Goal: Information Seeking & Learning: Learn about a topic

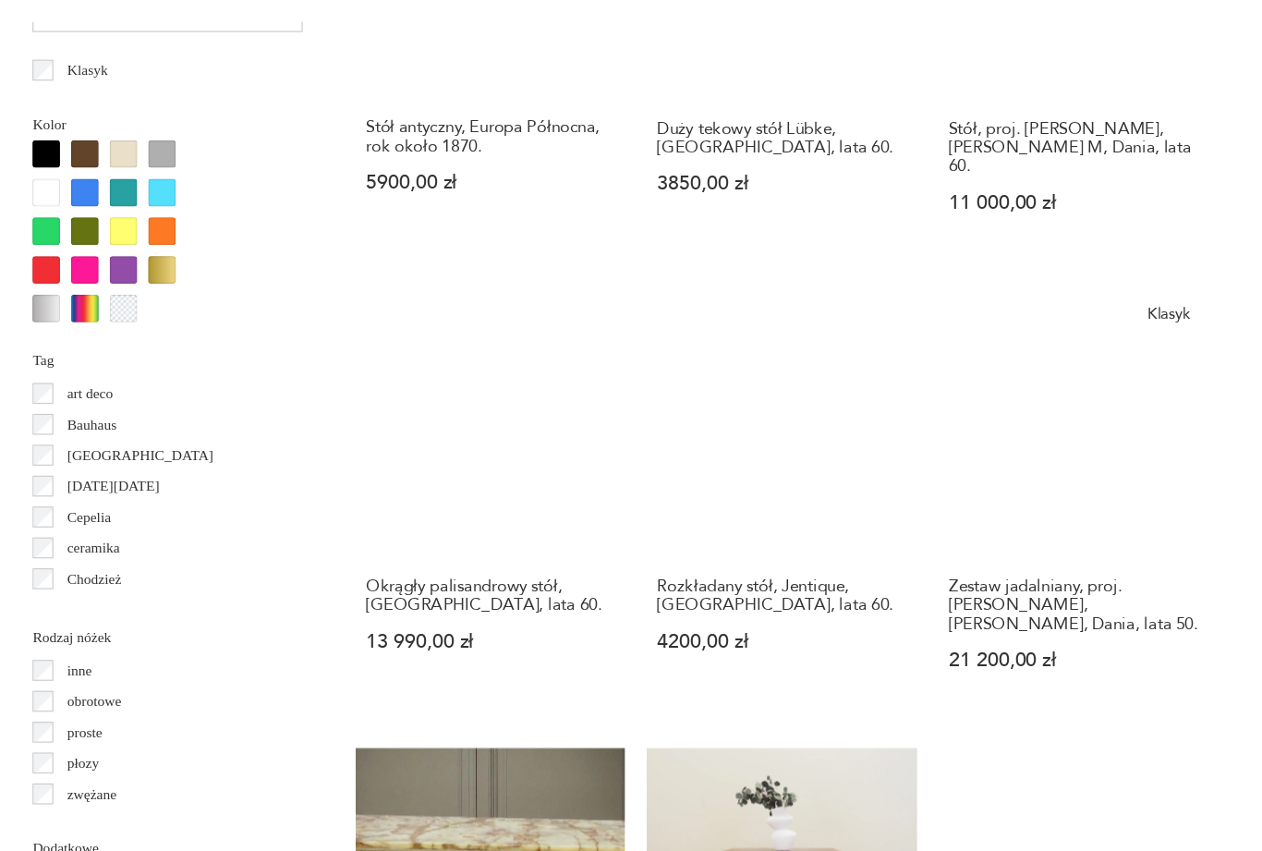
scroll to position [1606, 0]
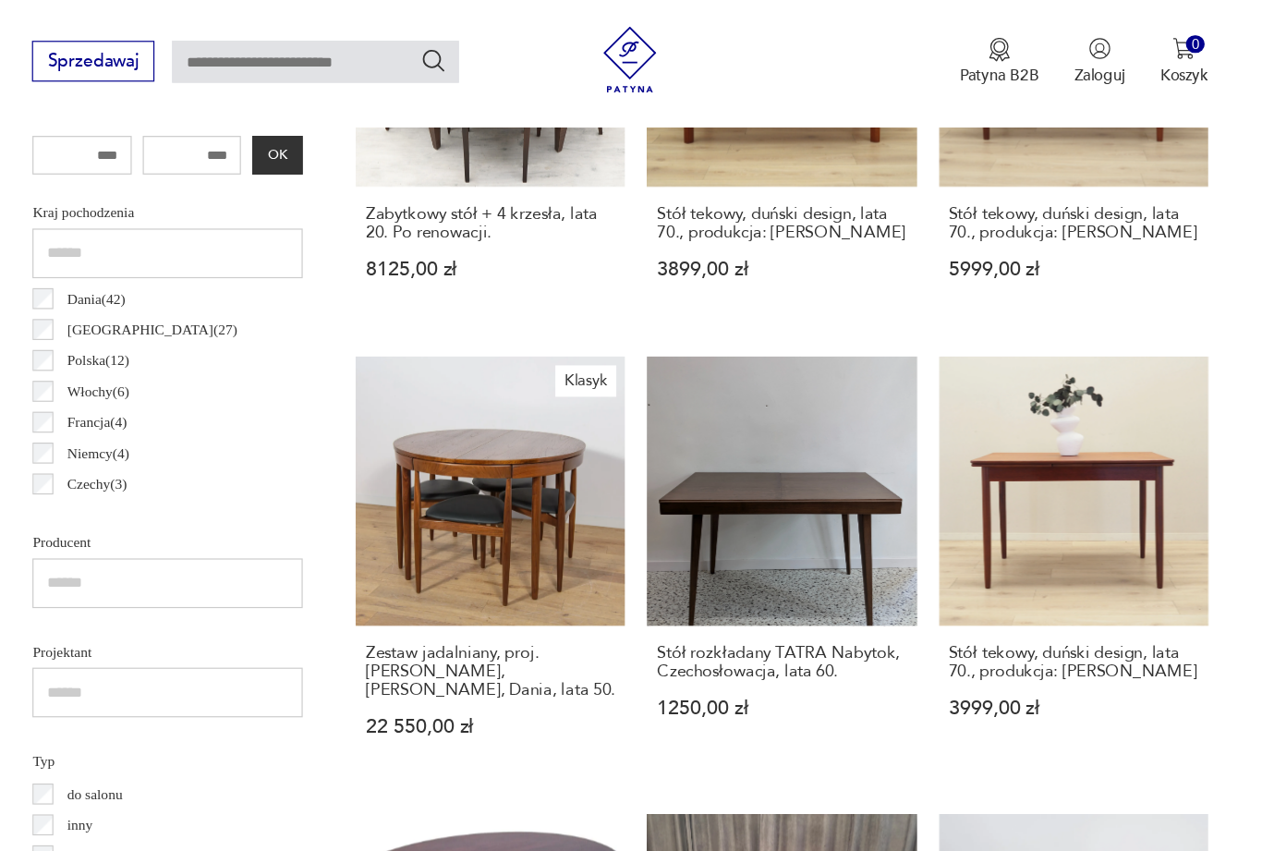
click at [419, 435] on link "Klasyk Zestaw jadalniany, proj. [PERSON_NAME], [PERSON_NAME], Dania, lata 50. 2…" at bounding box center [521, 475] width 225 height 354
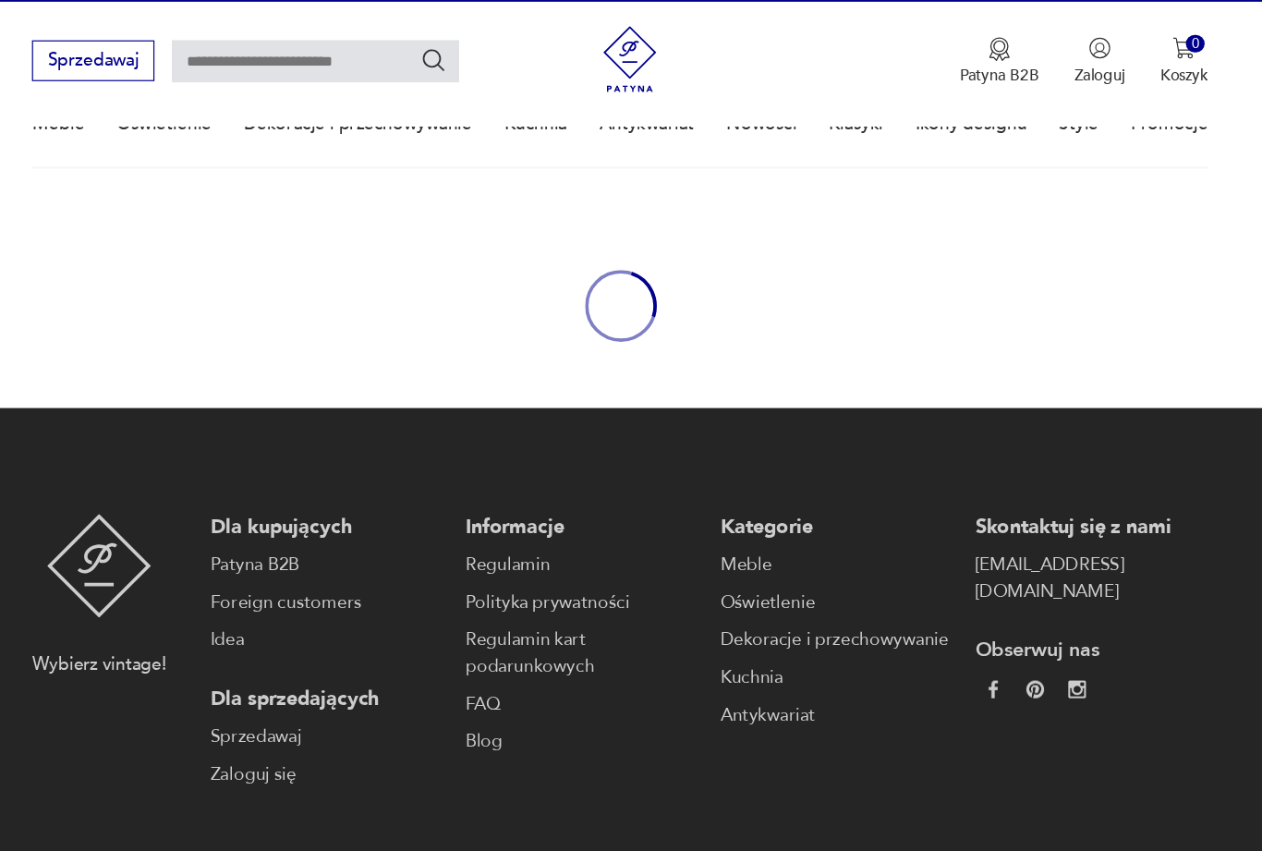
scroll to position [119, 0]
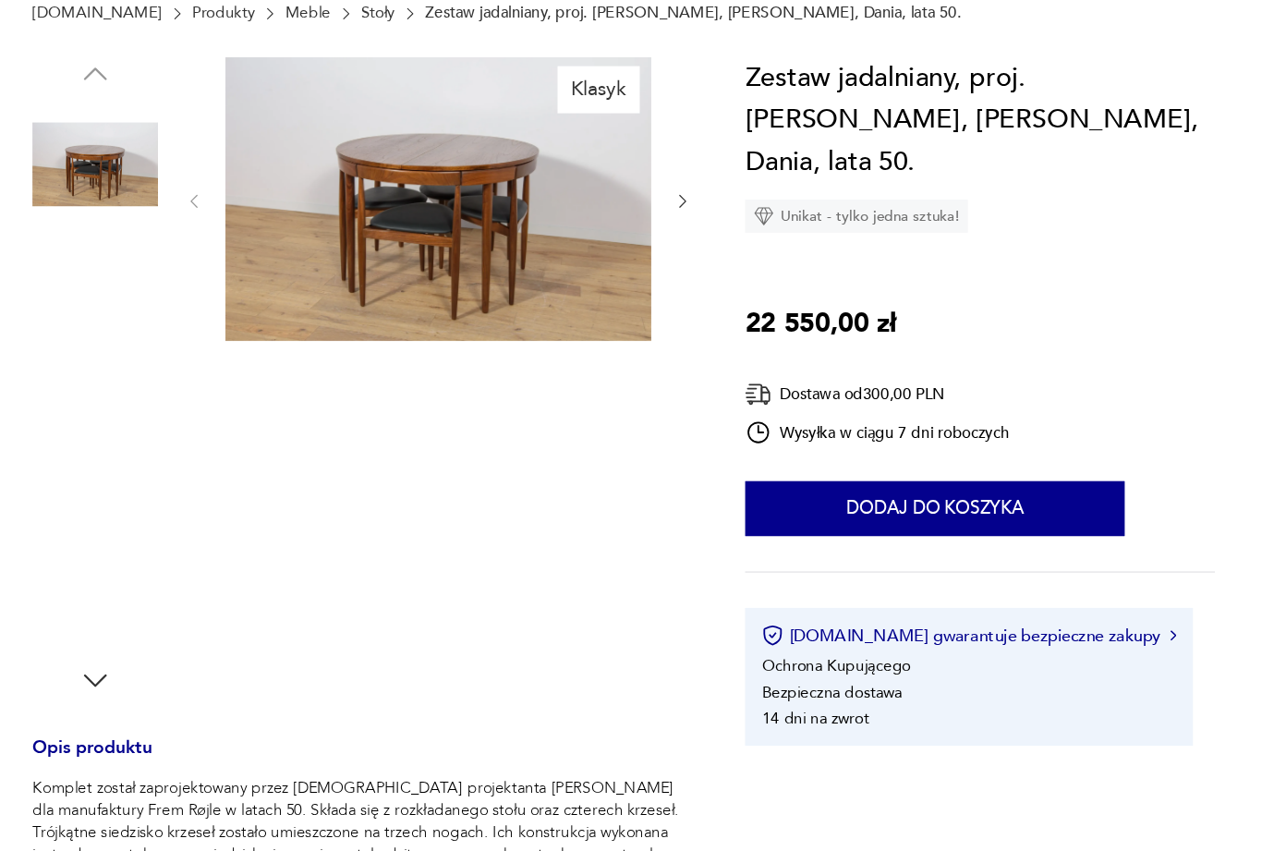
click at [139, 341] on img at bounding box center [191, 393] width 105 height 105
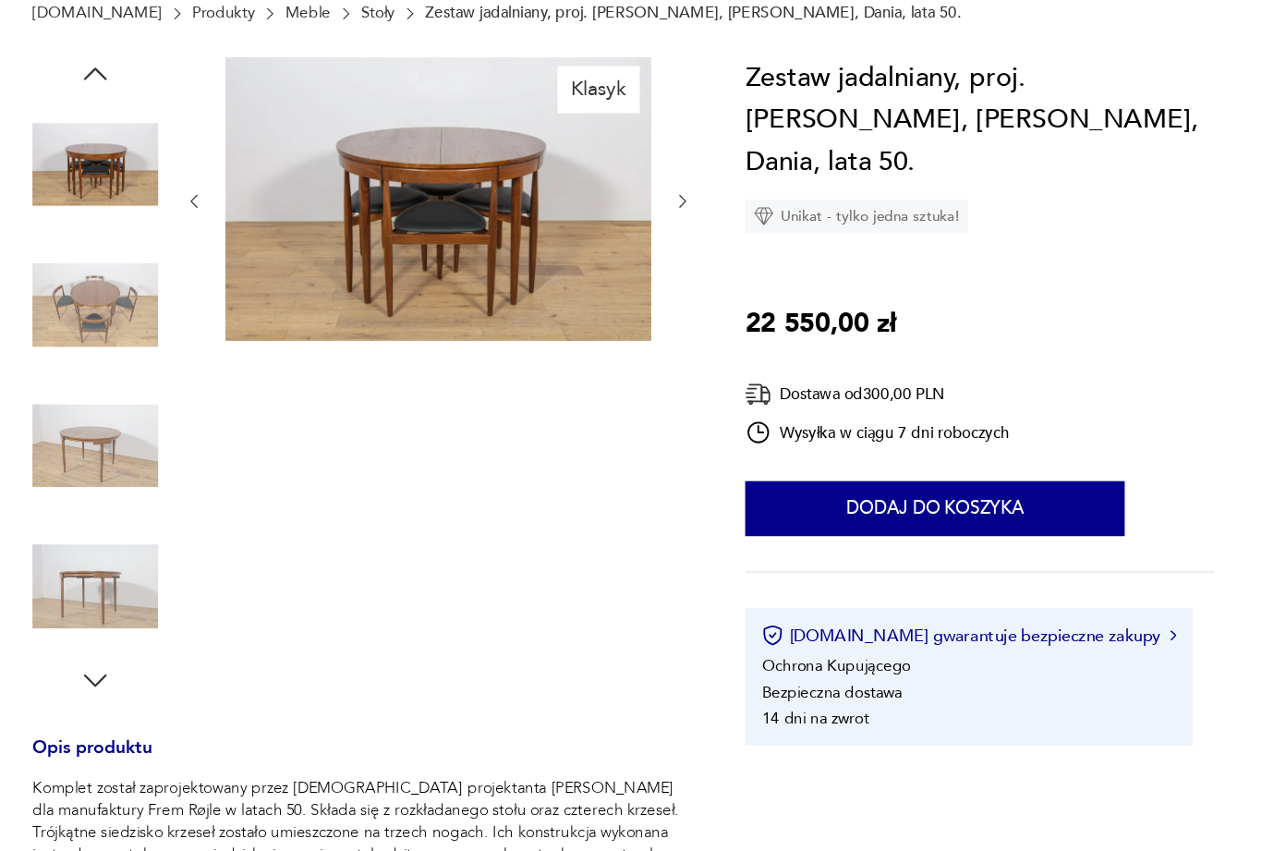
click at [139, 458] on img at bounding box center [191, 510] width 105 height 105
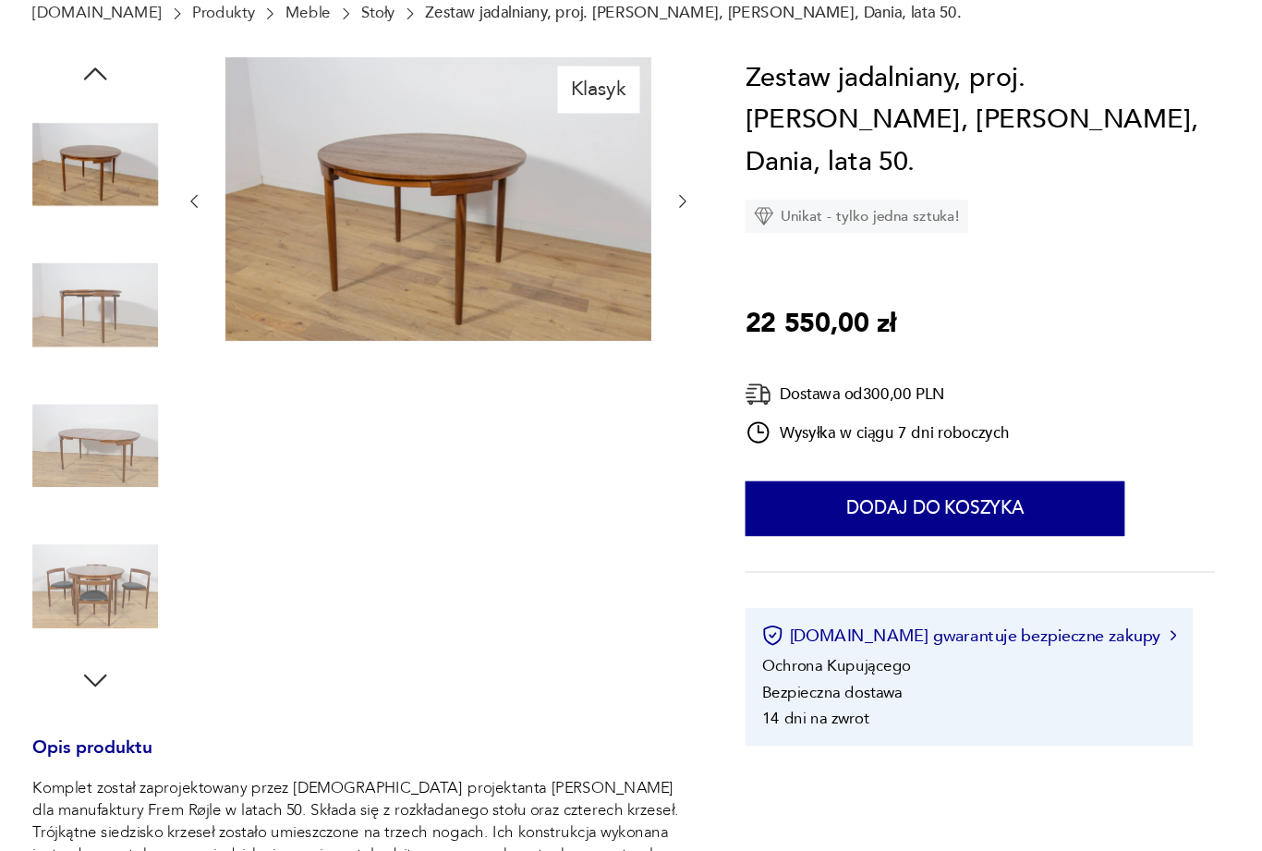
click at [139, 576] on img at bounding box center [191, 628] width 105 height 105
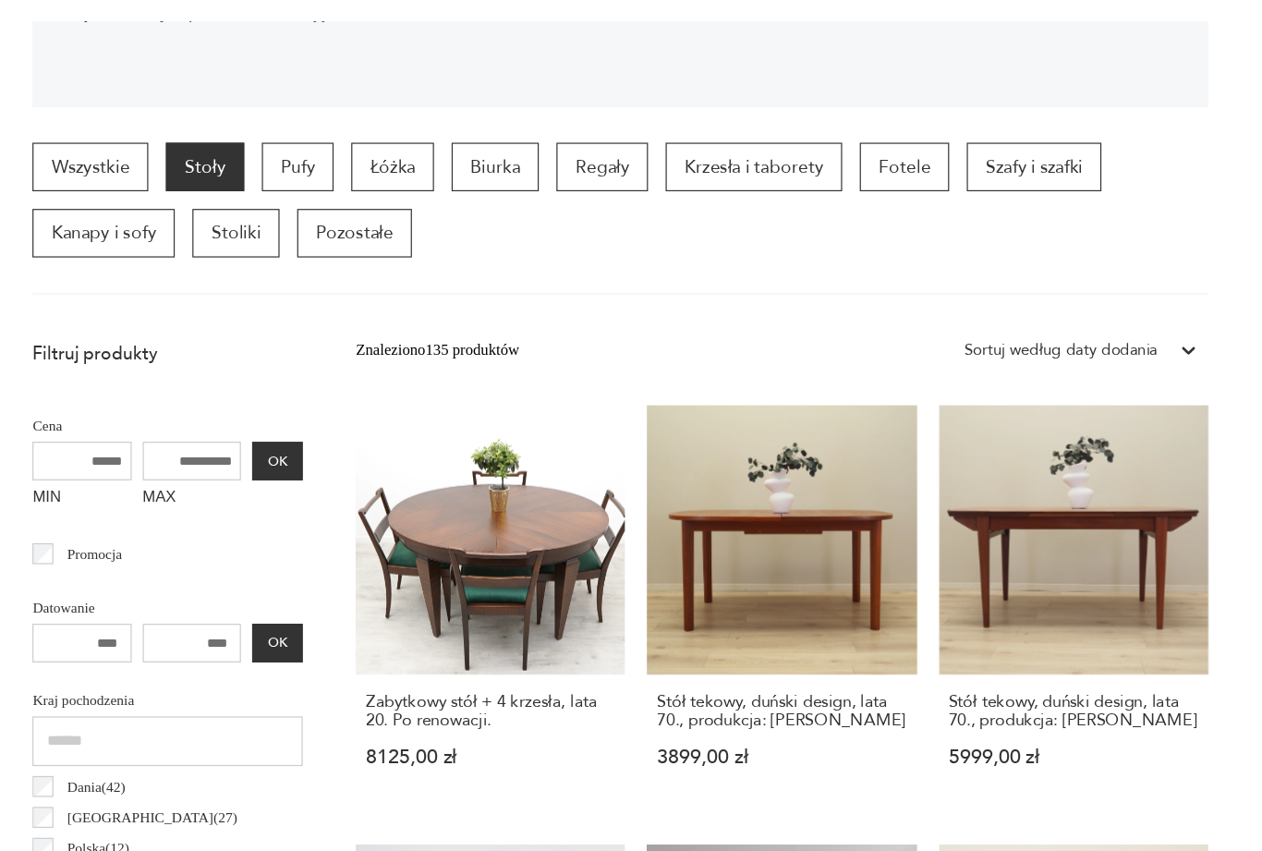
scroll to position [404, 0]
click at [831, 208] on p "Fotele" at bounding box center [868, 228] width 75 height 41
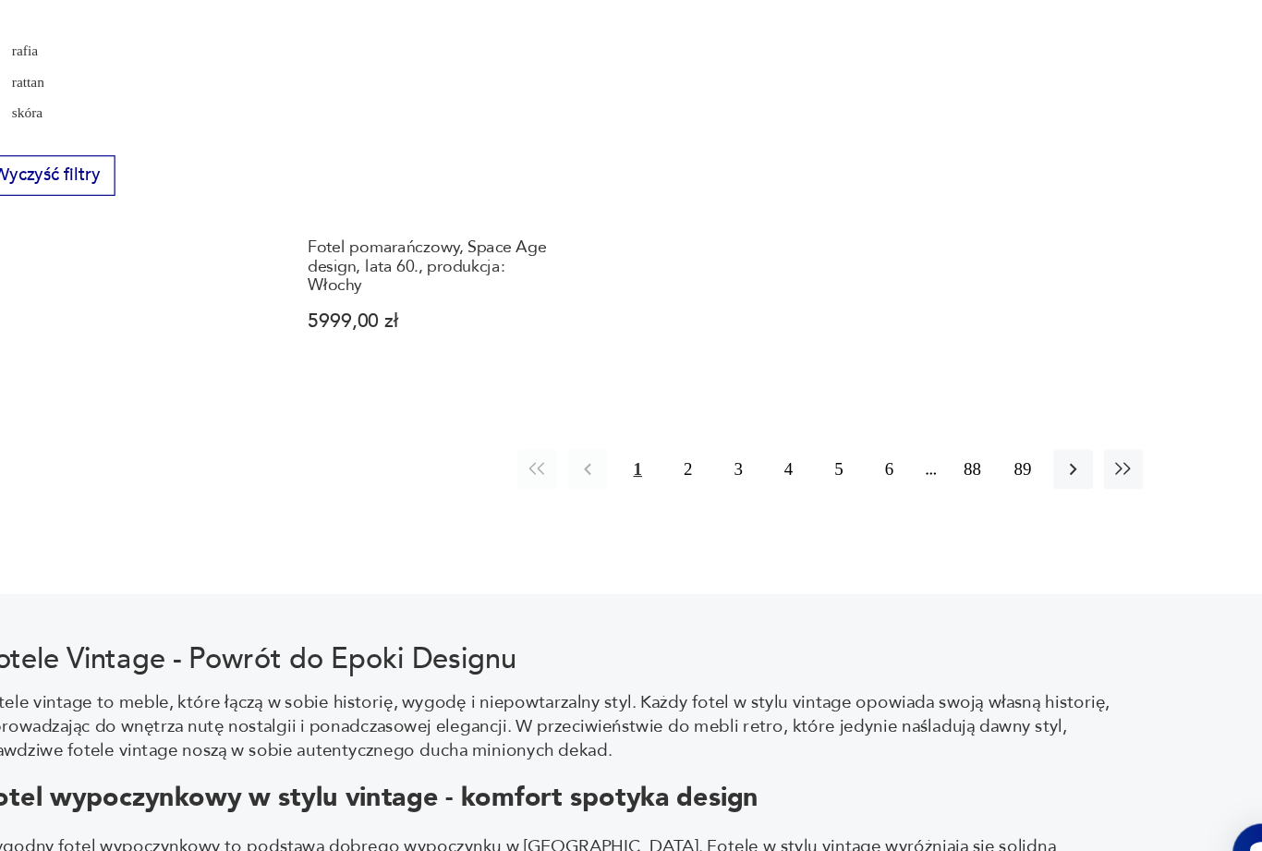
scroll to position [2896, 0]
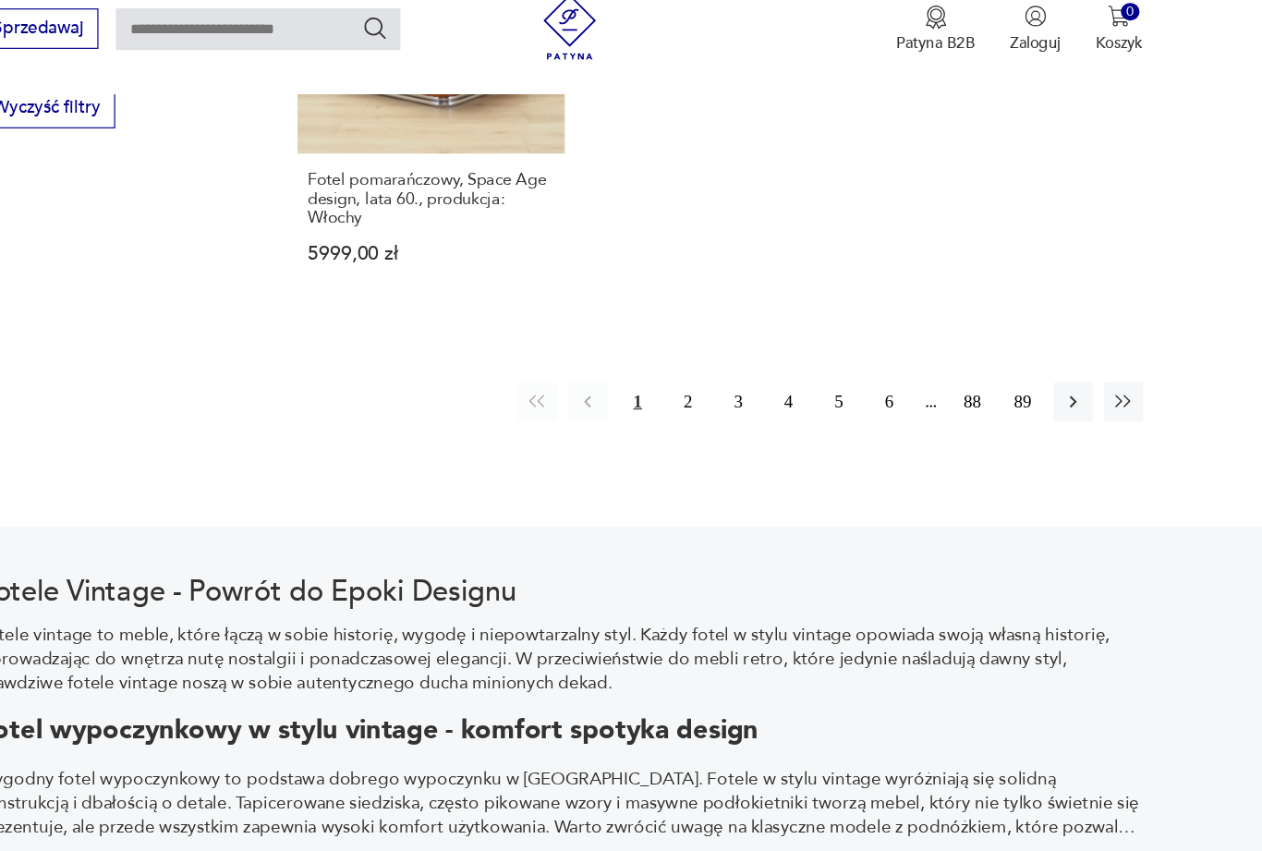
click at [722, 350] on button "2" at bounding box center [738, 366] width 33 height 33
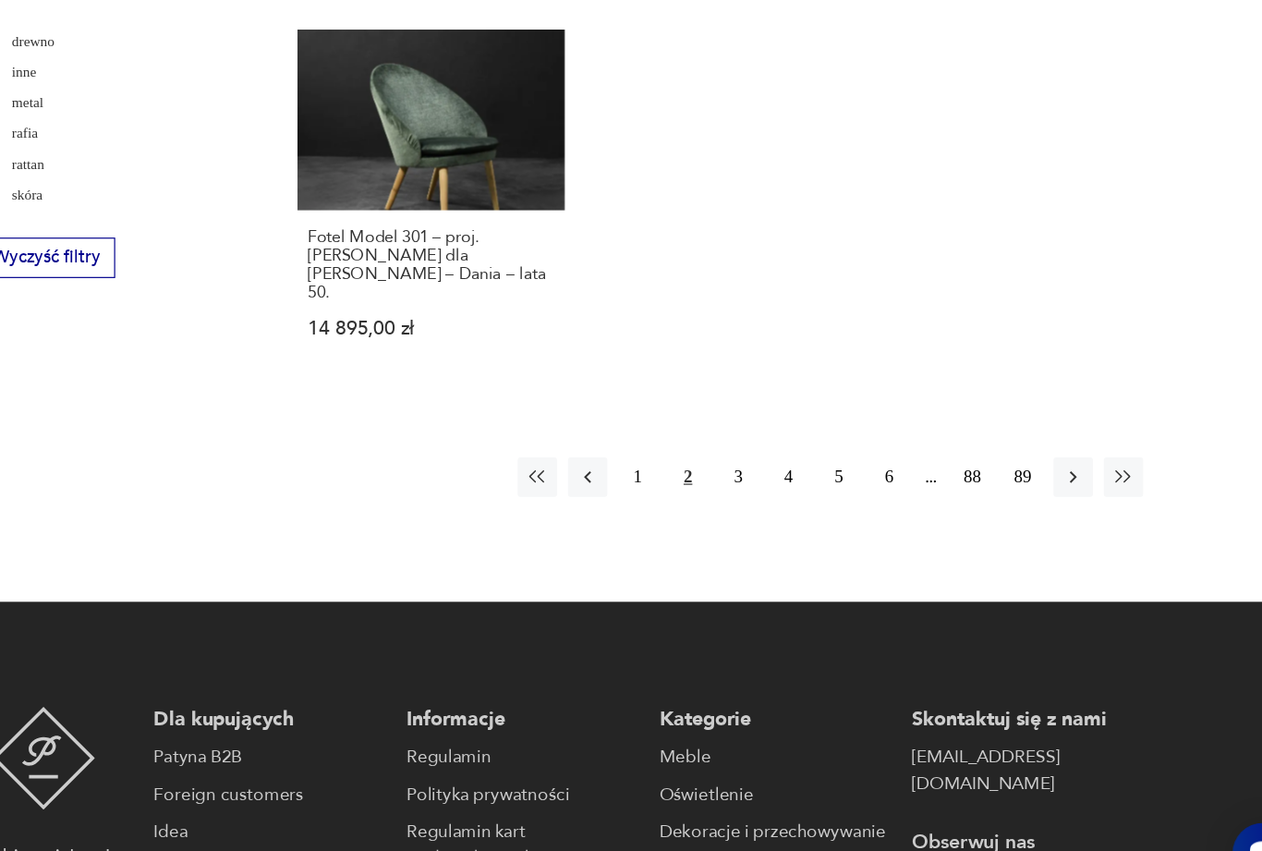
scroll to position [2715, 0]
click at [765, 468] on button "3" at bounding box center [781, 484] width 33 height 33
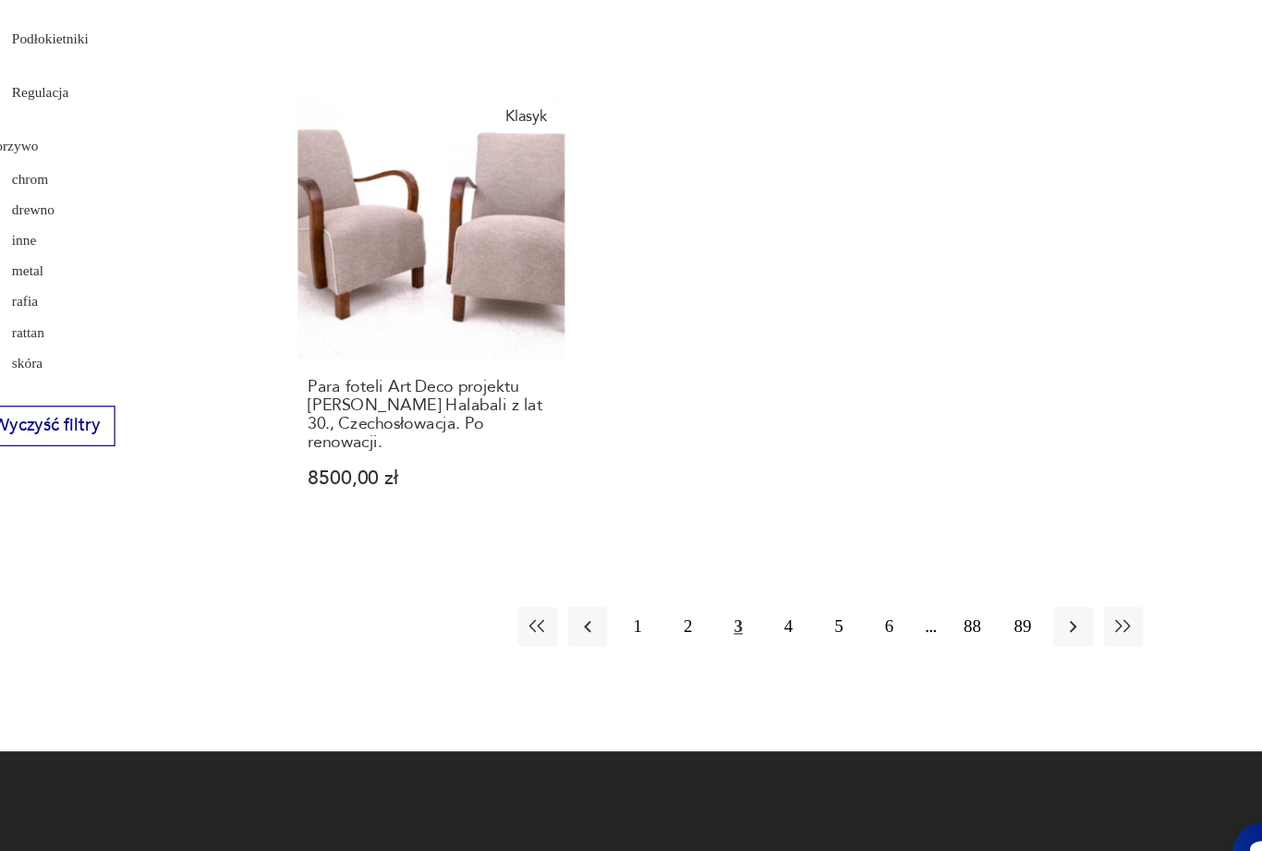
scroll to position [2574, 0]
click at [807, 594] on button "4" at bounding box center [823, 610] width 33 height 33
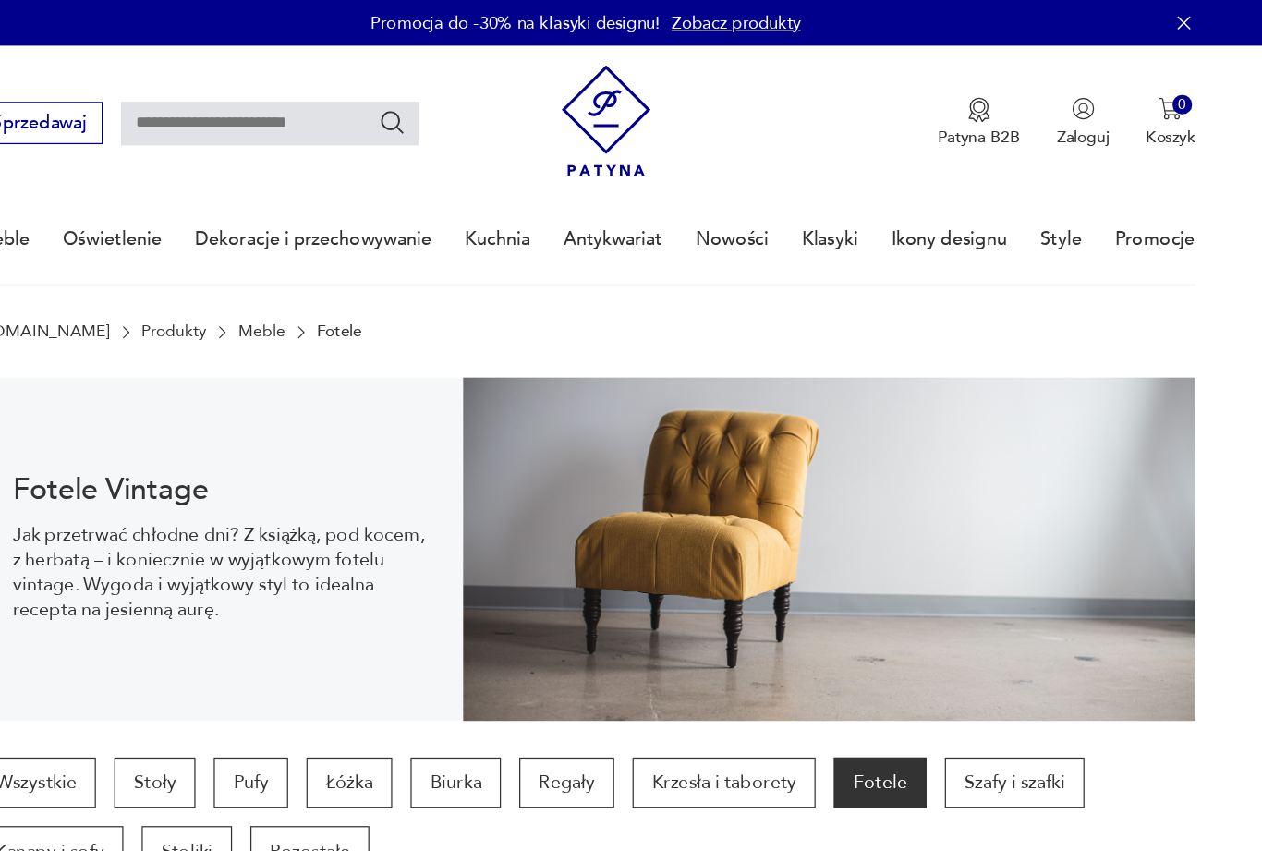
click at [534, 197] on link "Kuchnia" at bounding box center [560, 193] width 53 height 71
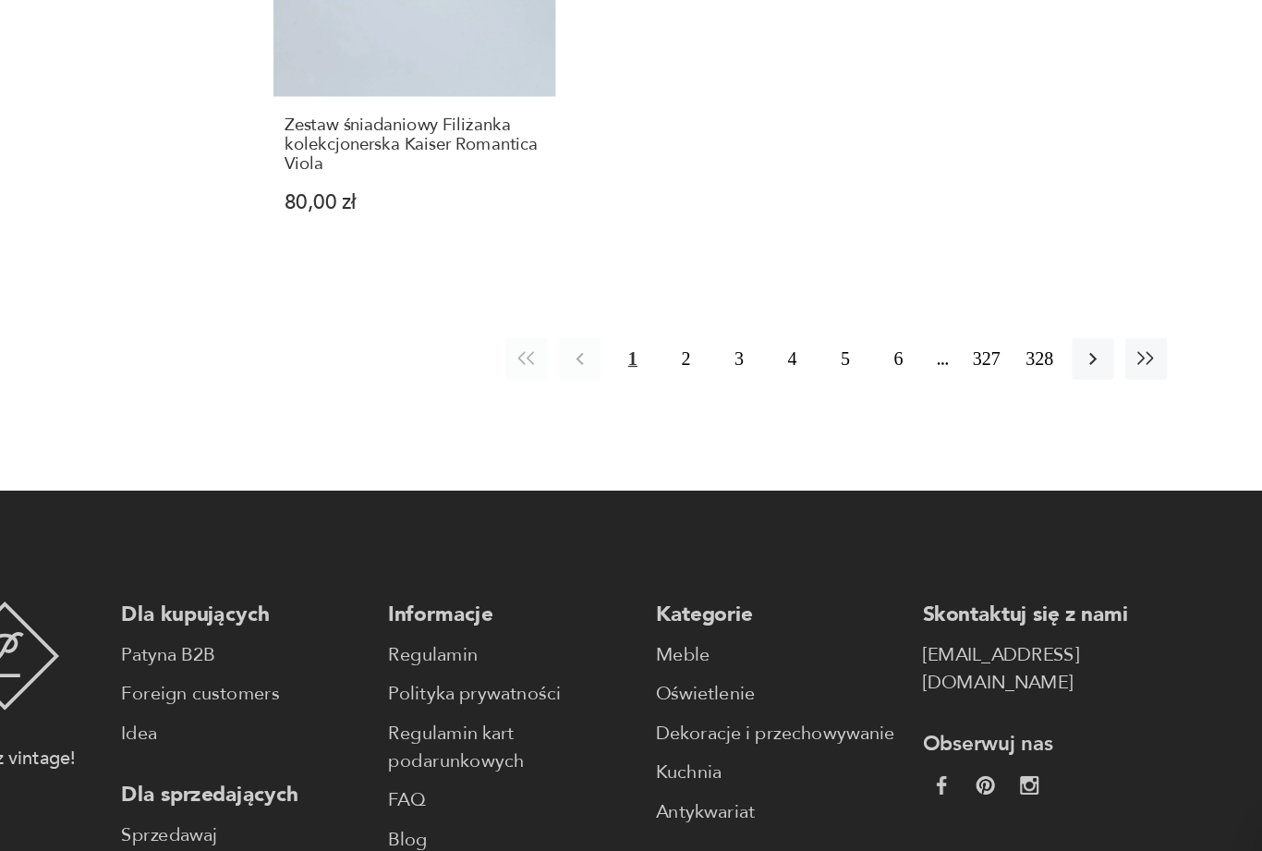
scroll to position [2751, 0]
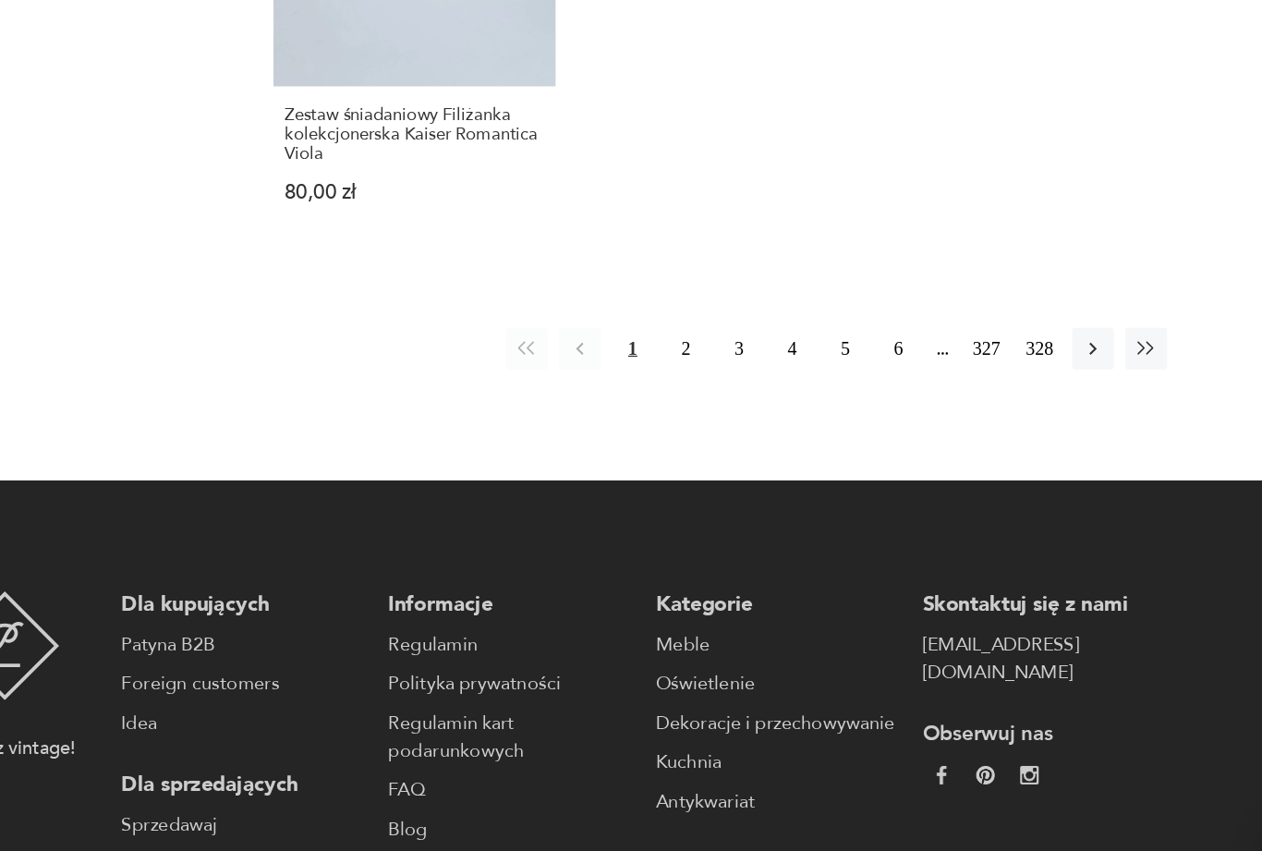
click at [722, 385] on button "2" at bounding box center [738, 401] width 33 height 33
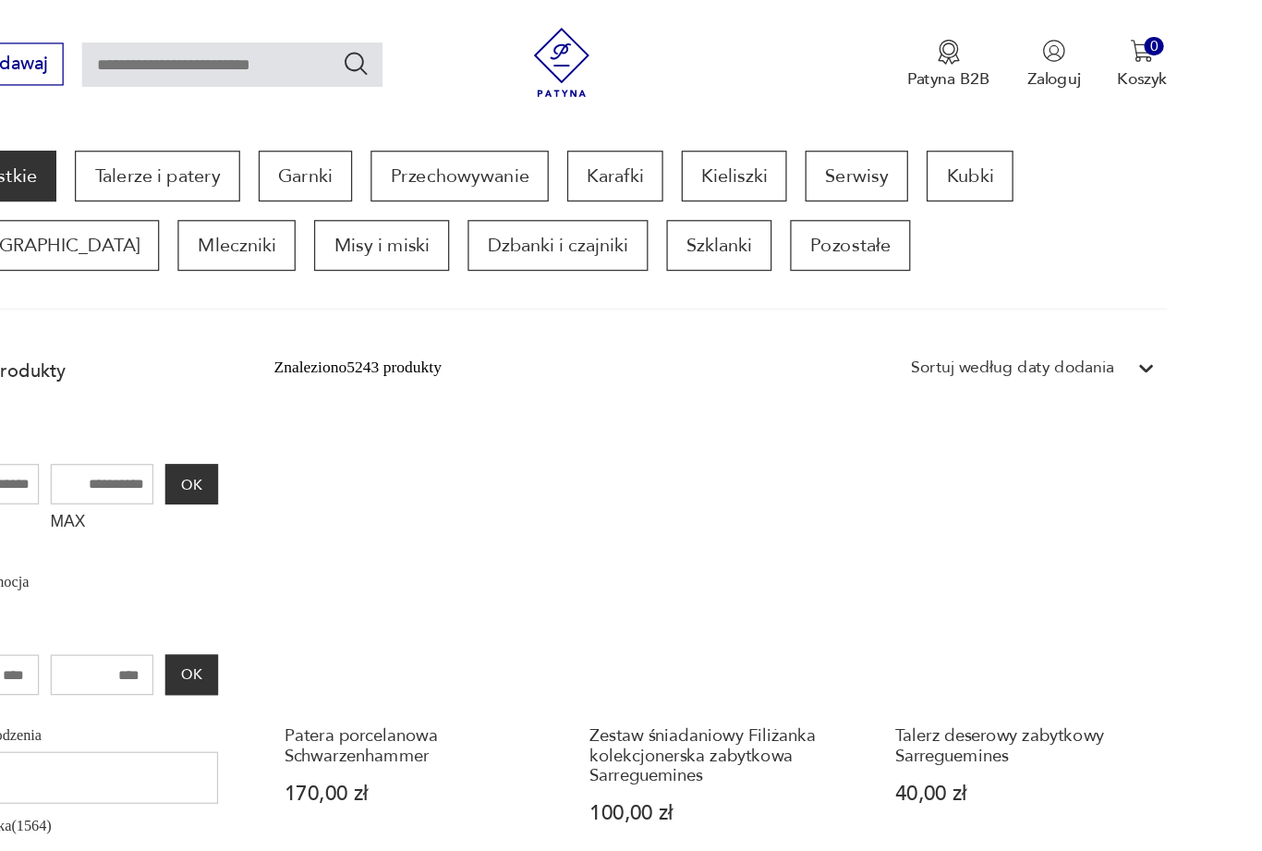
scroll to position [491, 0]
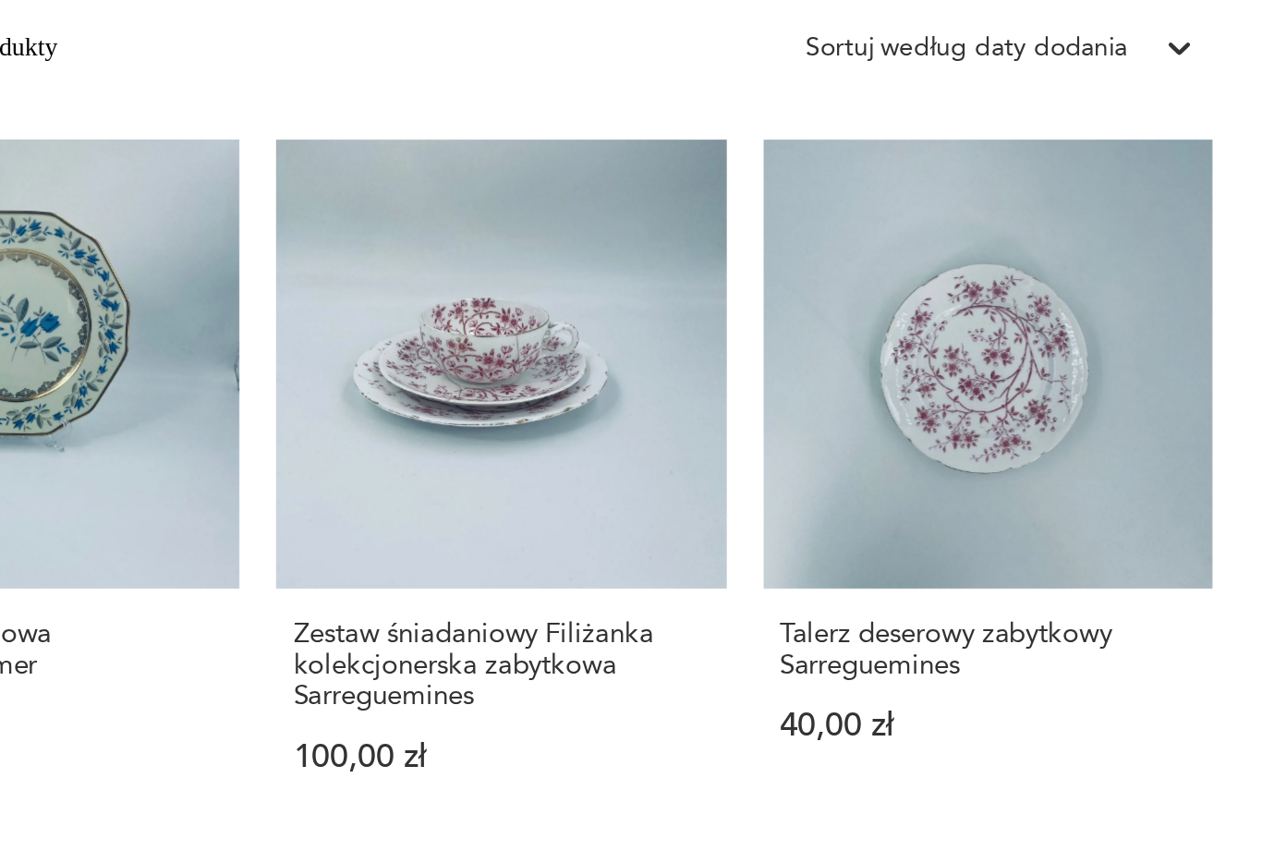
click at [653, 340] on link "Zestaw śniadaniowy Filiżanka kolekcjonerska zabytkowa Sarreguemines 100,00 zł" at bounding box center [765, 517] width 225 height 354
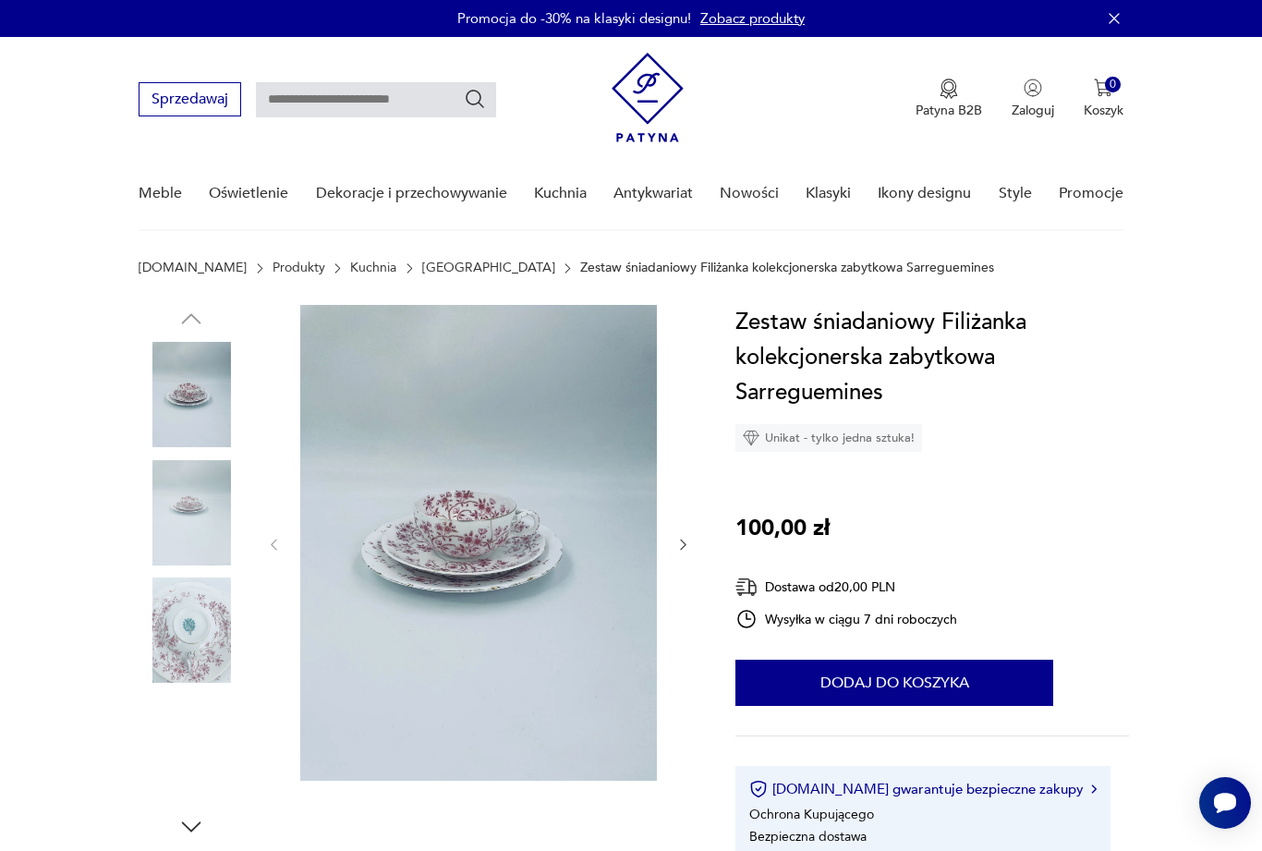
click at [175, 635] on img at bounding box center [191, 629] width 105 height 105
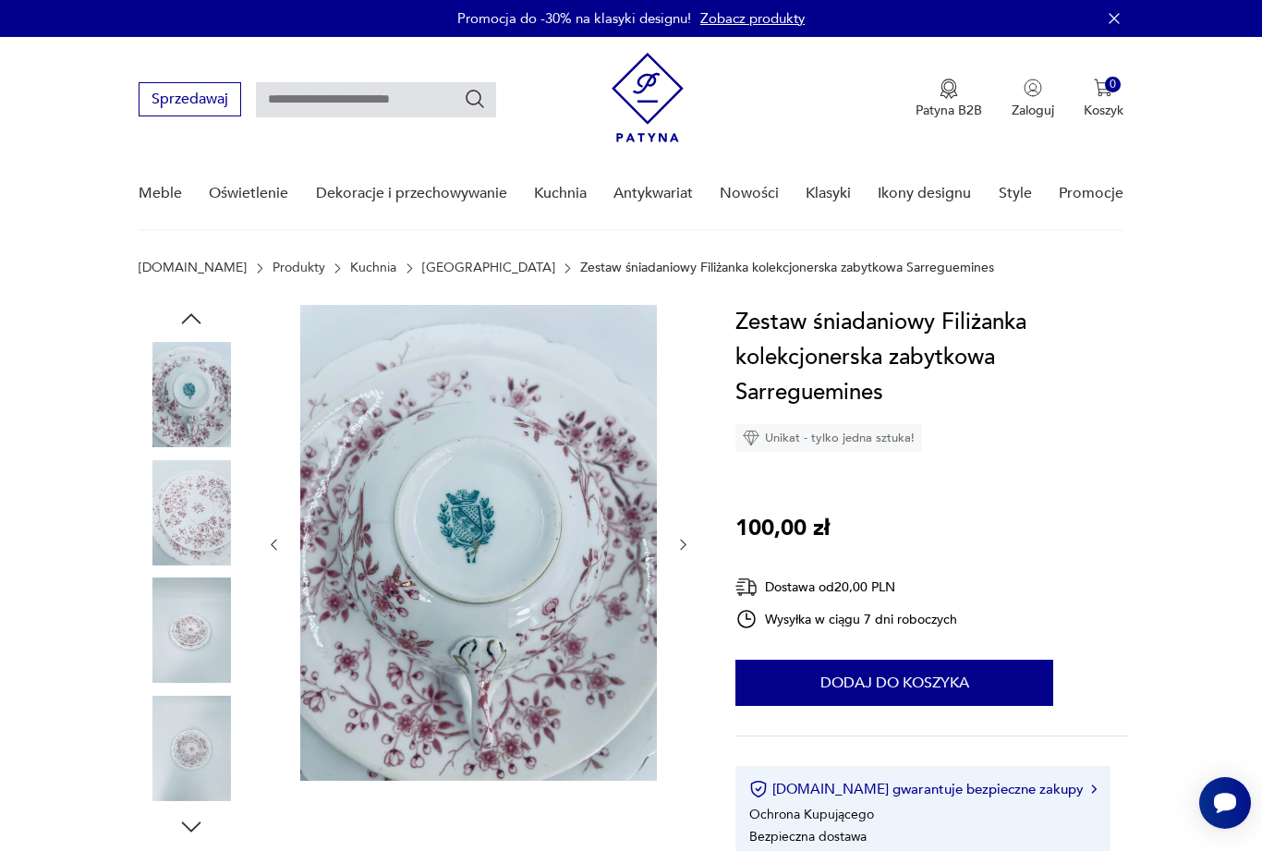
click at [204, 644] on img at bounding box center [191, 629] width 105 height 105
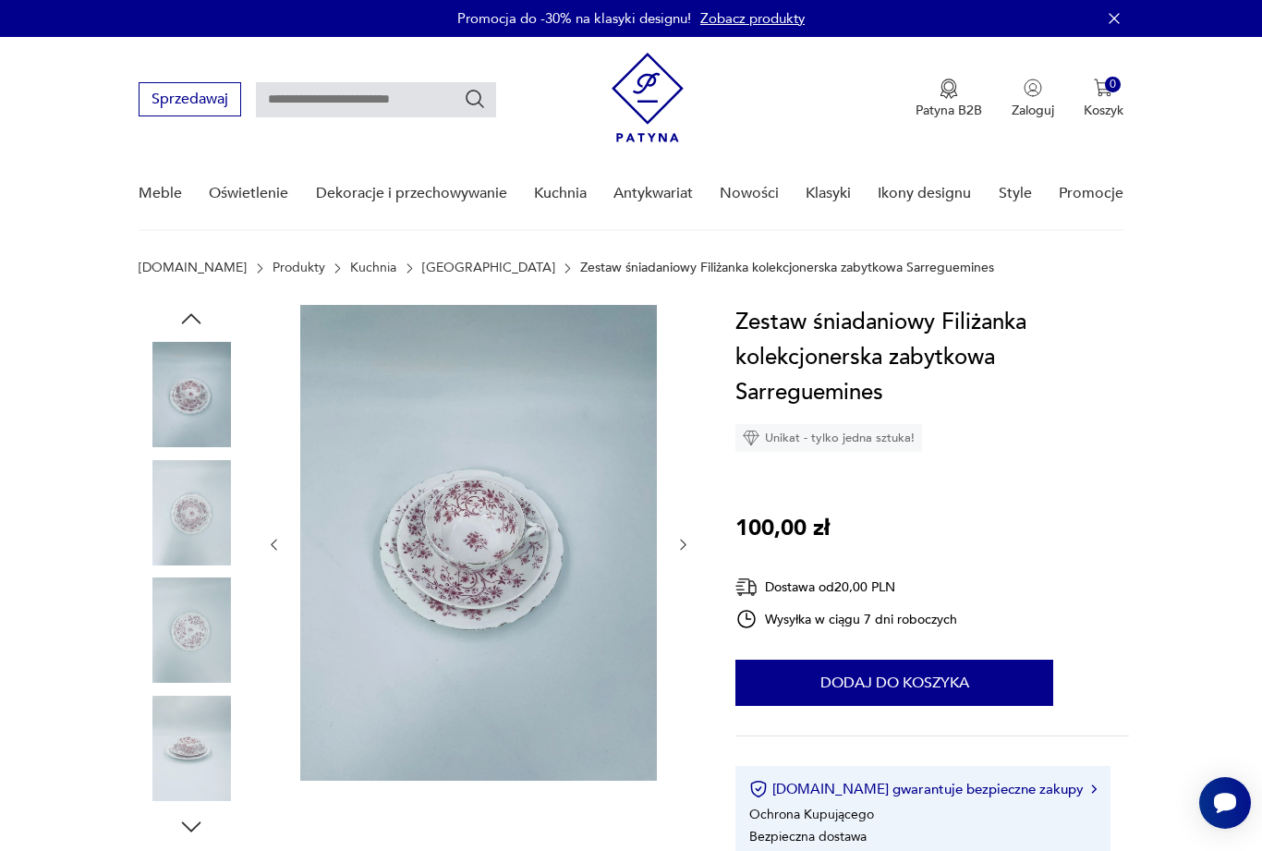
click at [208, 402] on img at bounding box center [191, 394] width 105 height 105
click at [204, 745] on img at bounding box center [191, 748] width 105 height 105
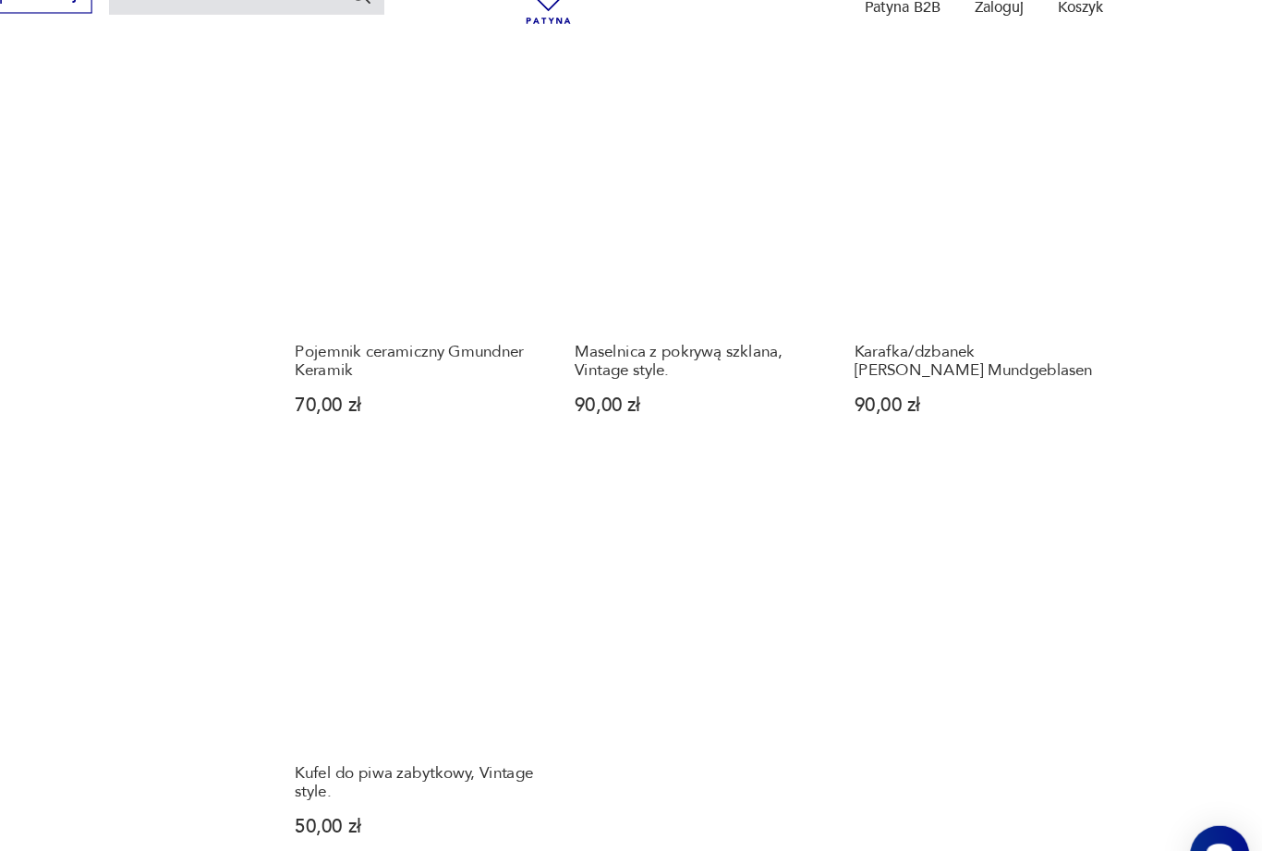
scroll to position [2286, 0]
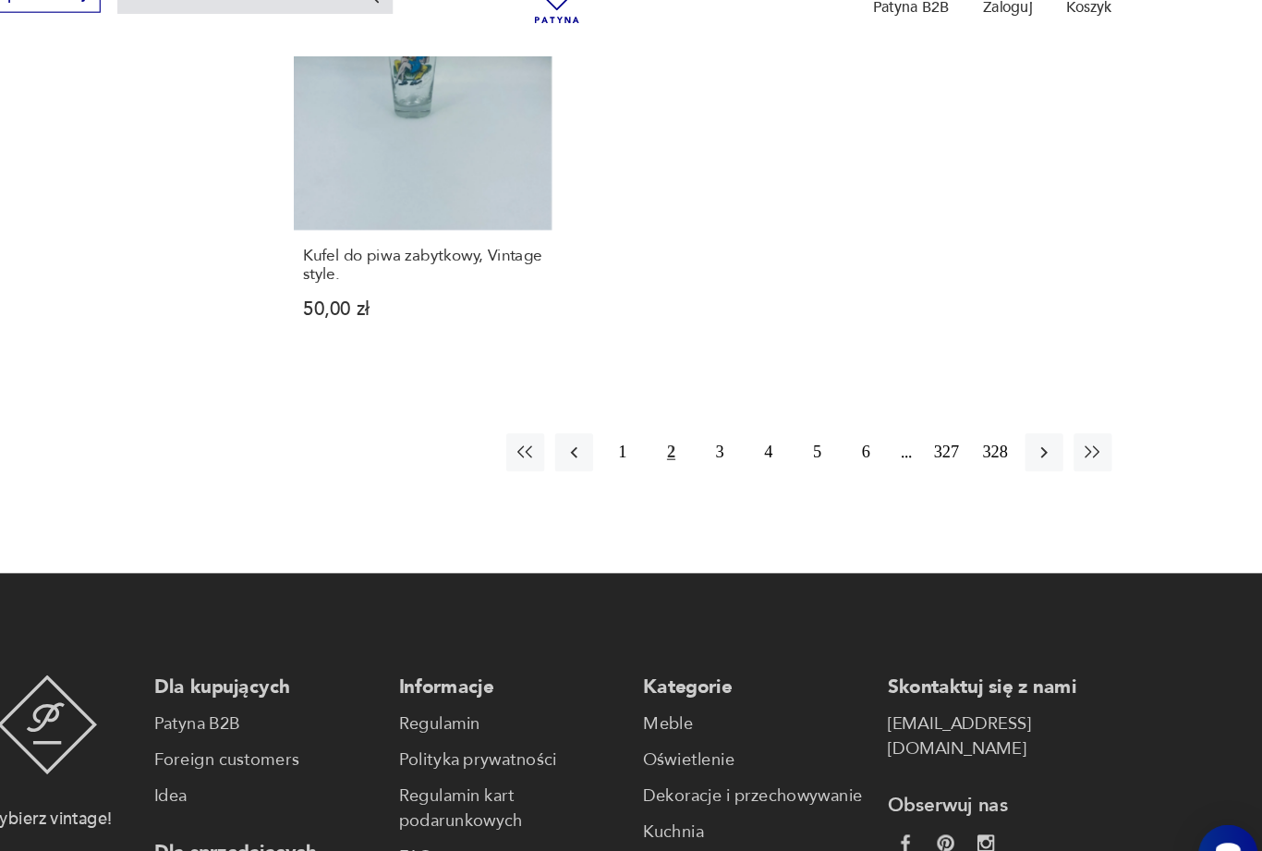
click at [765, 468] on button "3" at bounding box center [781, 451] width 33 height 33
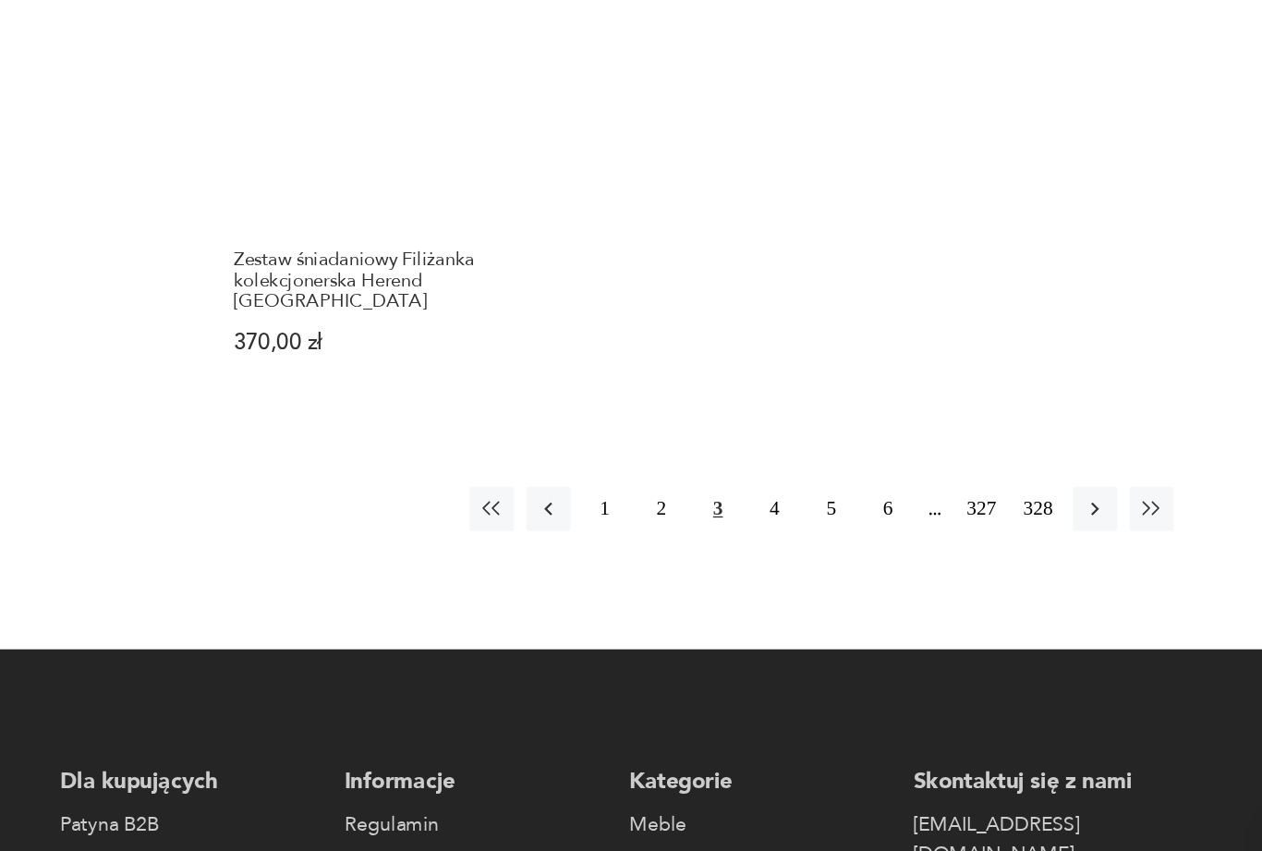
scroll to position [2587, 0]
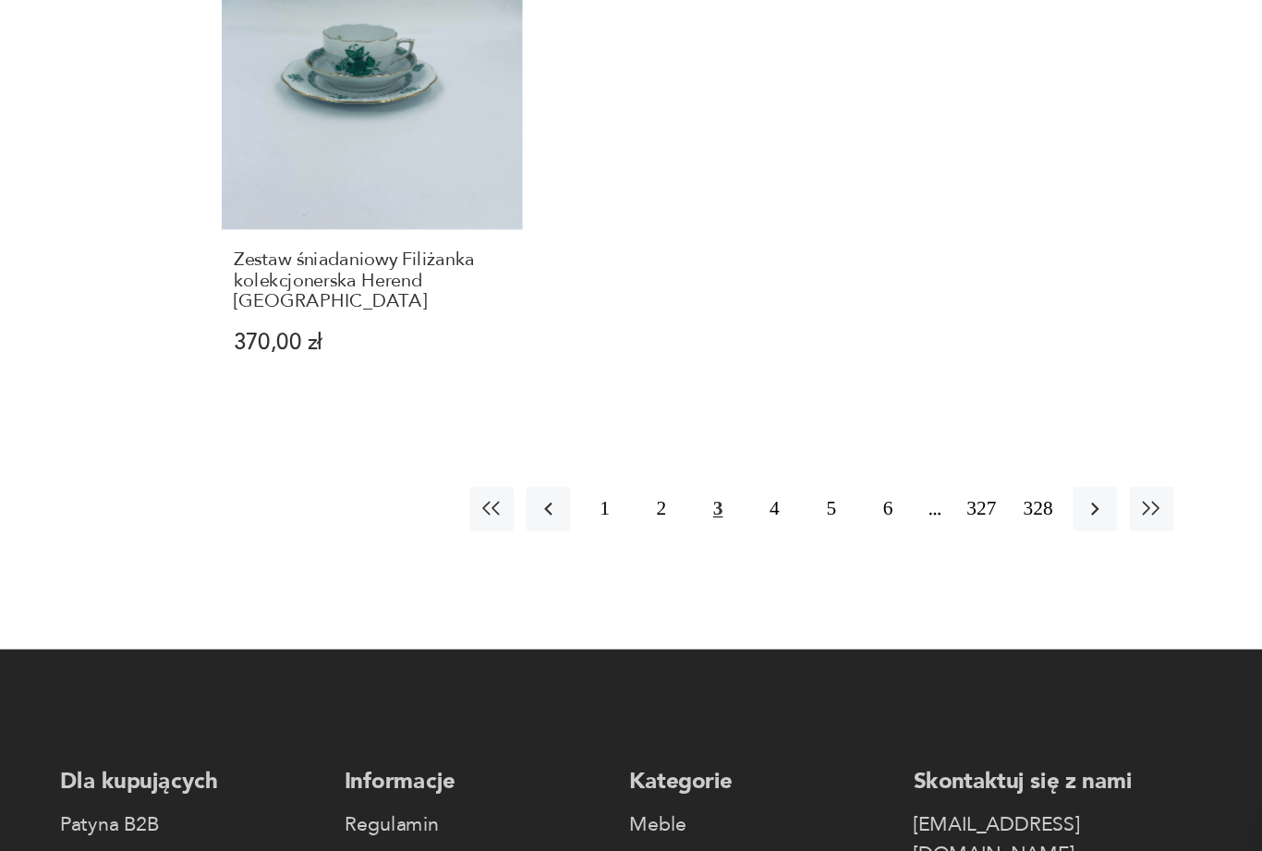
click at [807, 533] on button "4" at bounding box center [823, 549] width 33 height 33
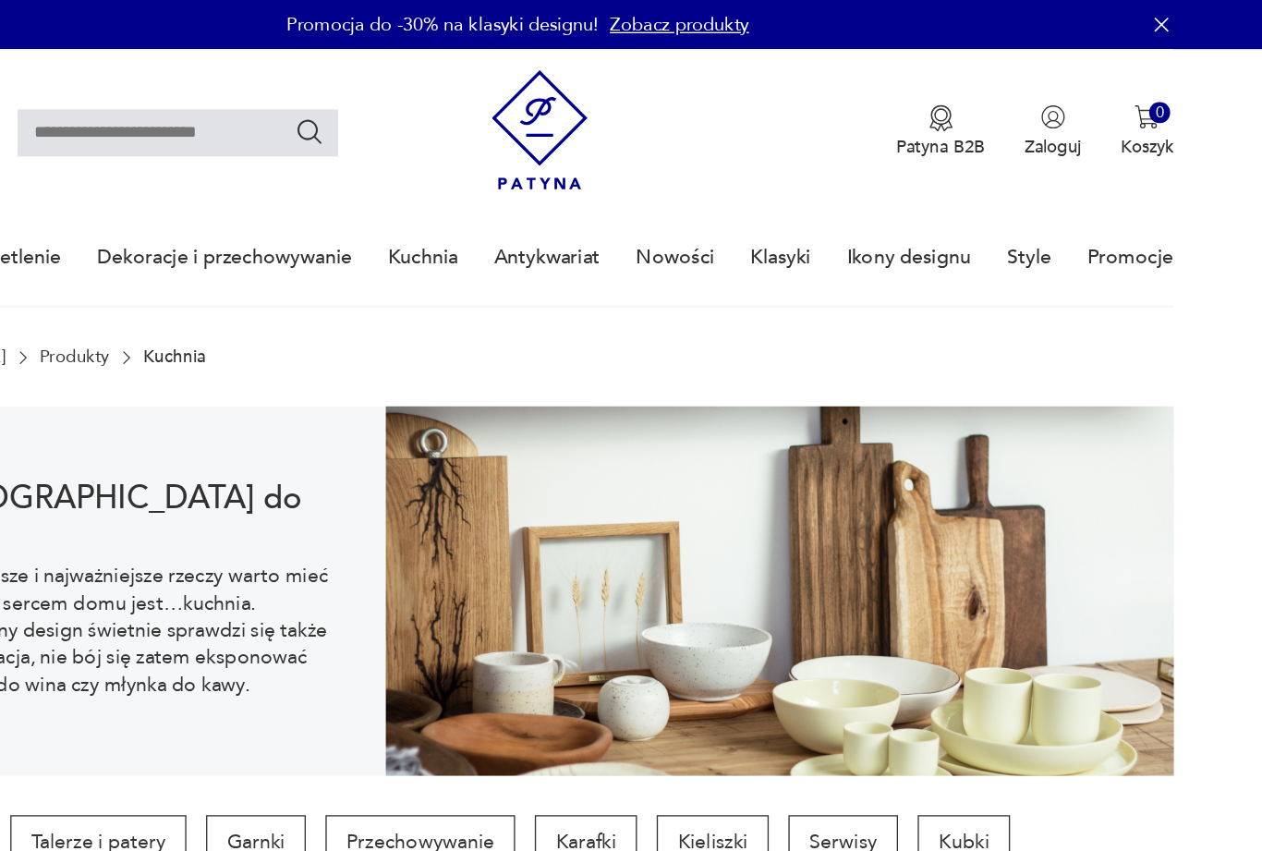
click at [806, 198] on link "Klasyki" at bounding box center [828, 193] width 45 height 71
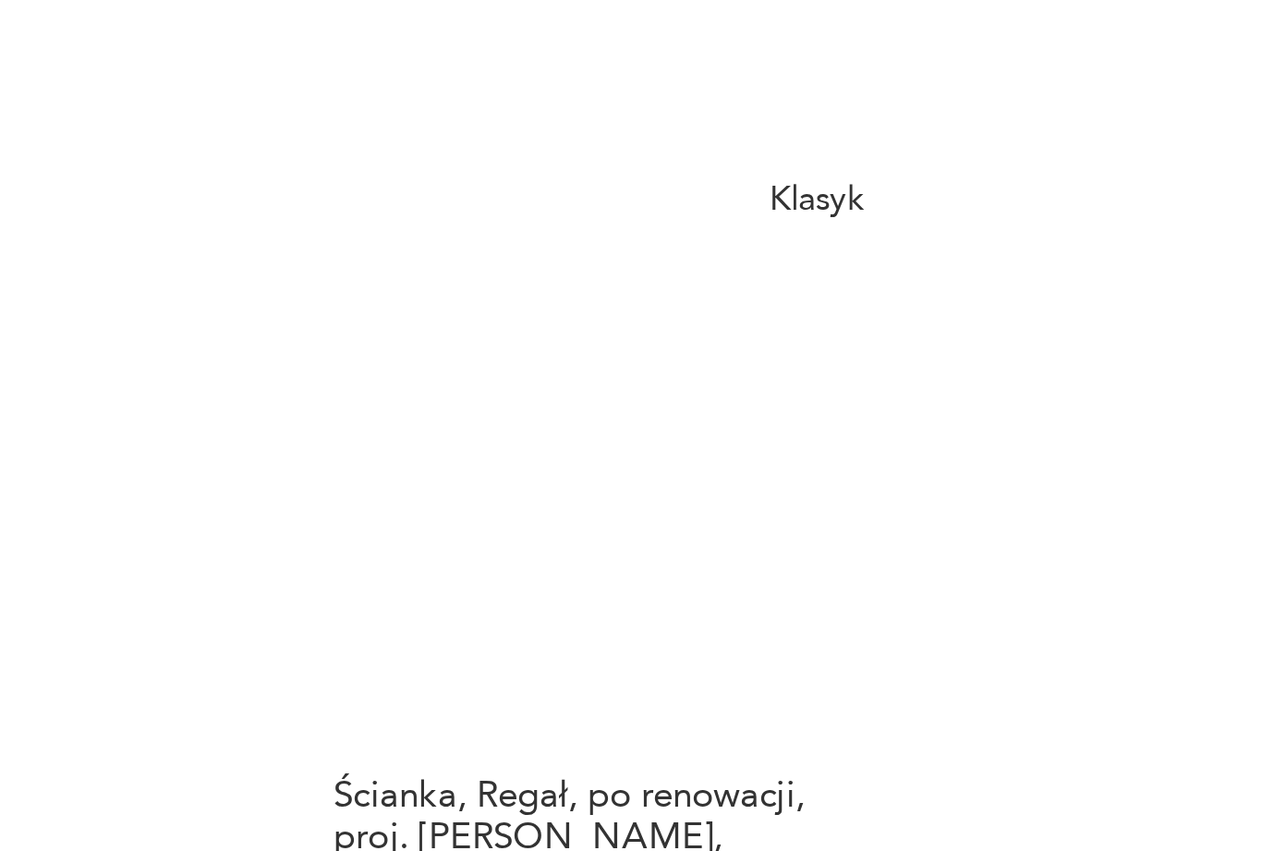
scroll to position [2027, 0]
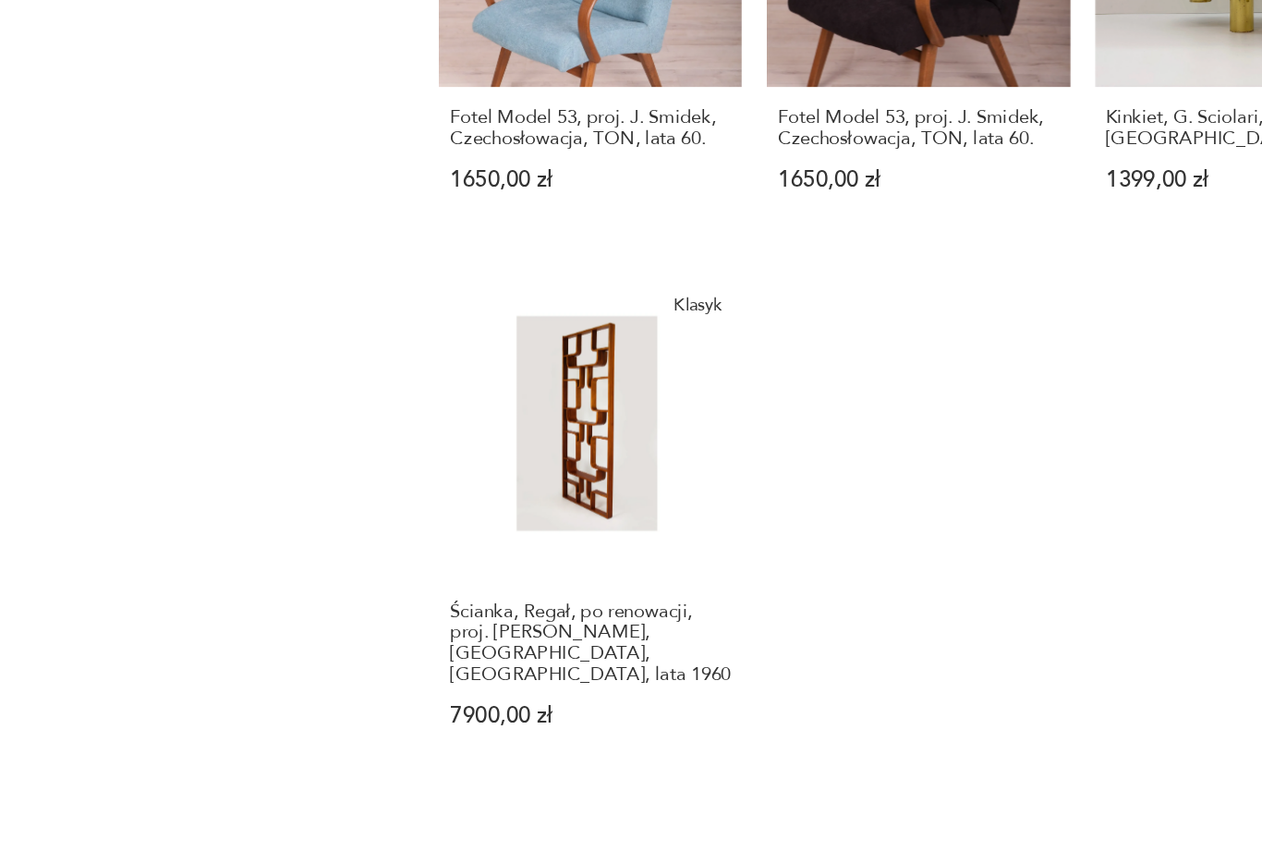
click at [434, 396] on link "Klasyk Ścianka, Regał, po renowacji, proj. [PERSON_NAME], [GEOGRAPHIC_DATA], [G…" at bounding box center [521, 565] width 225 height 370
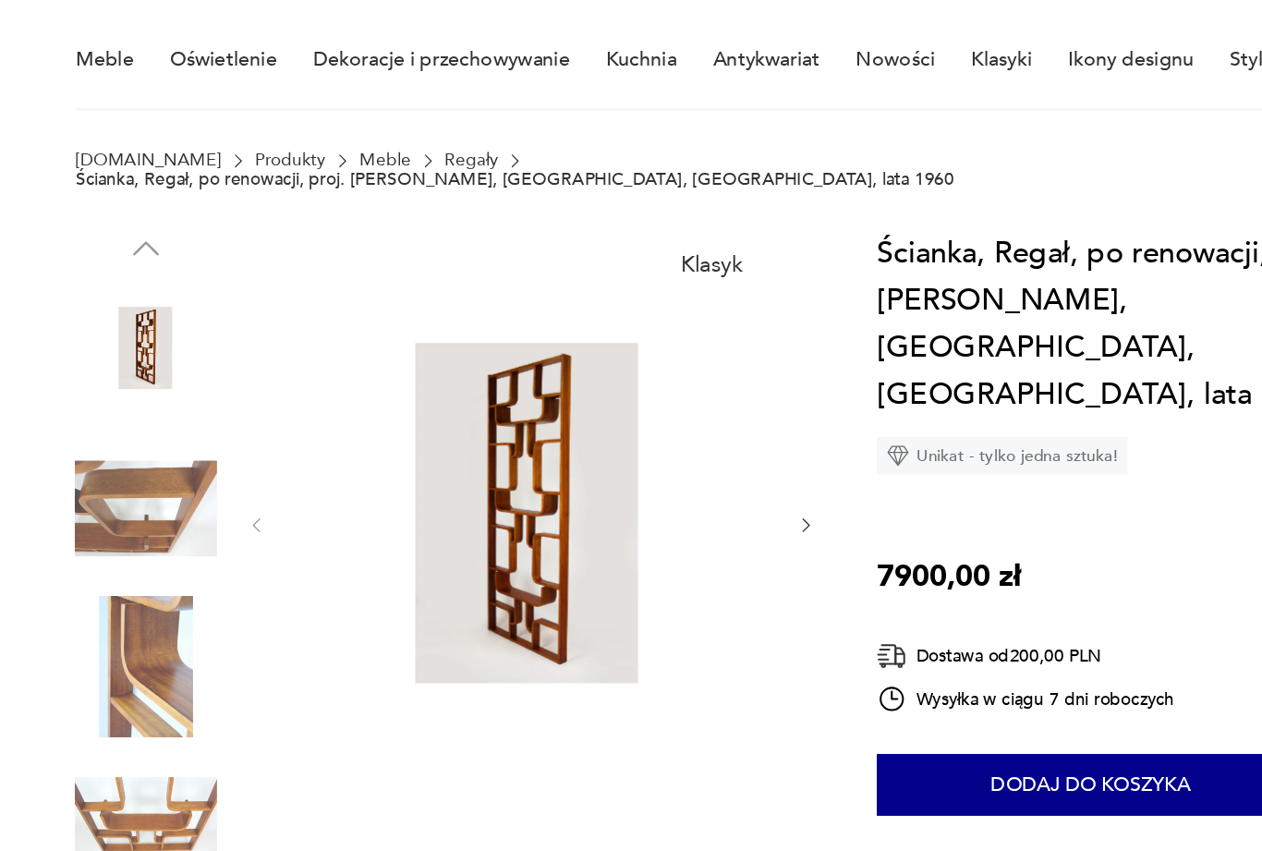
click at [139, 475] on img at bounding box center [191, 527] width 105 height 105
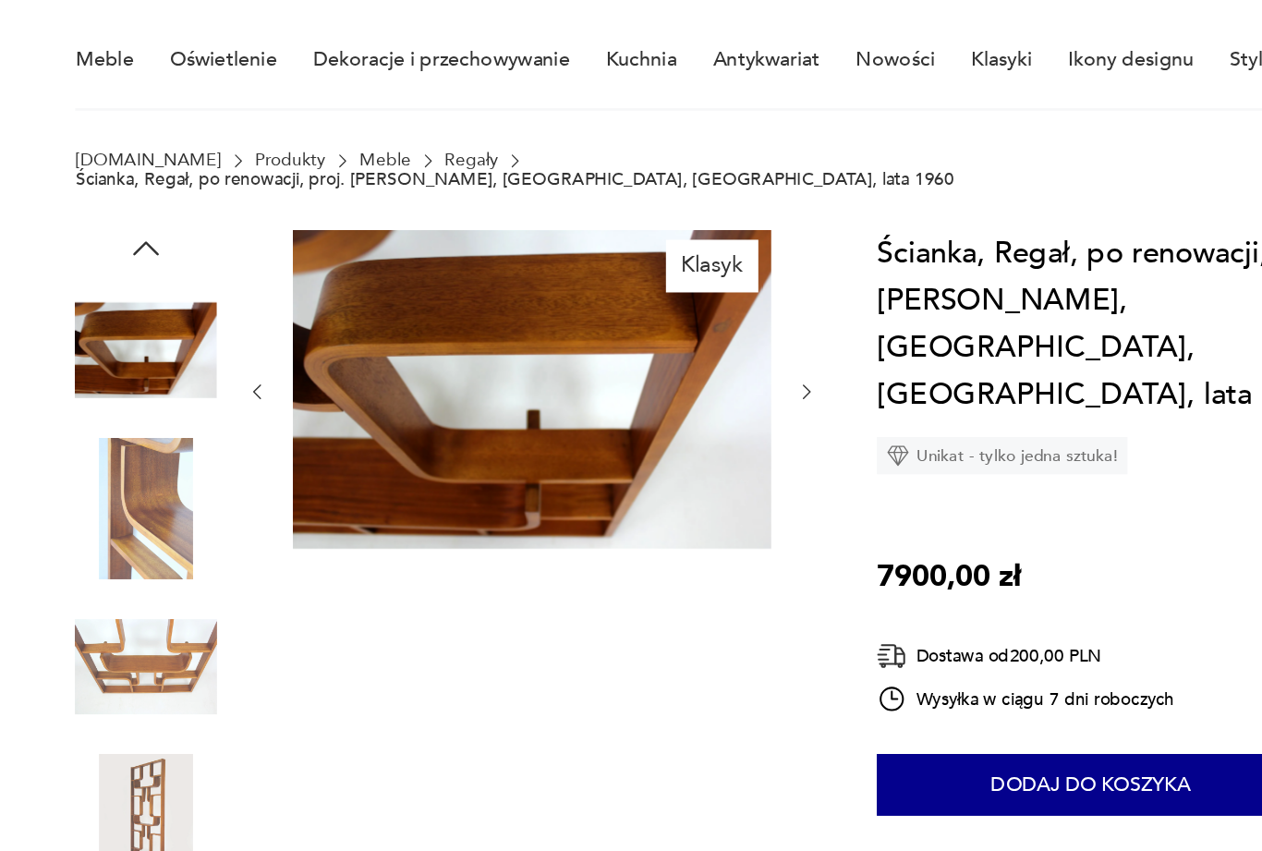
click at [139, 592] on img at bounding box center [191, 644] width 105 height 105
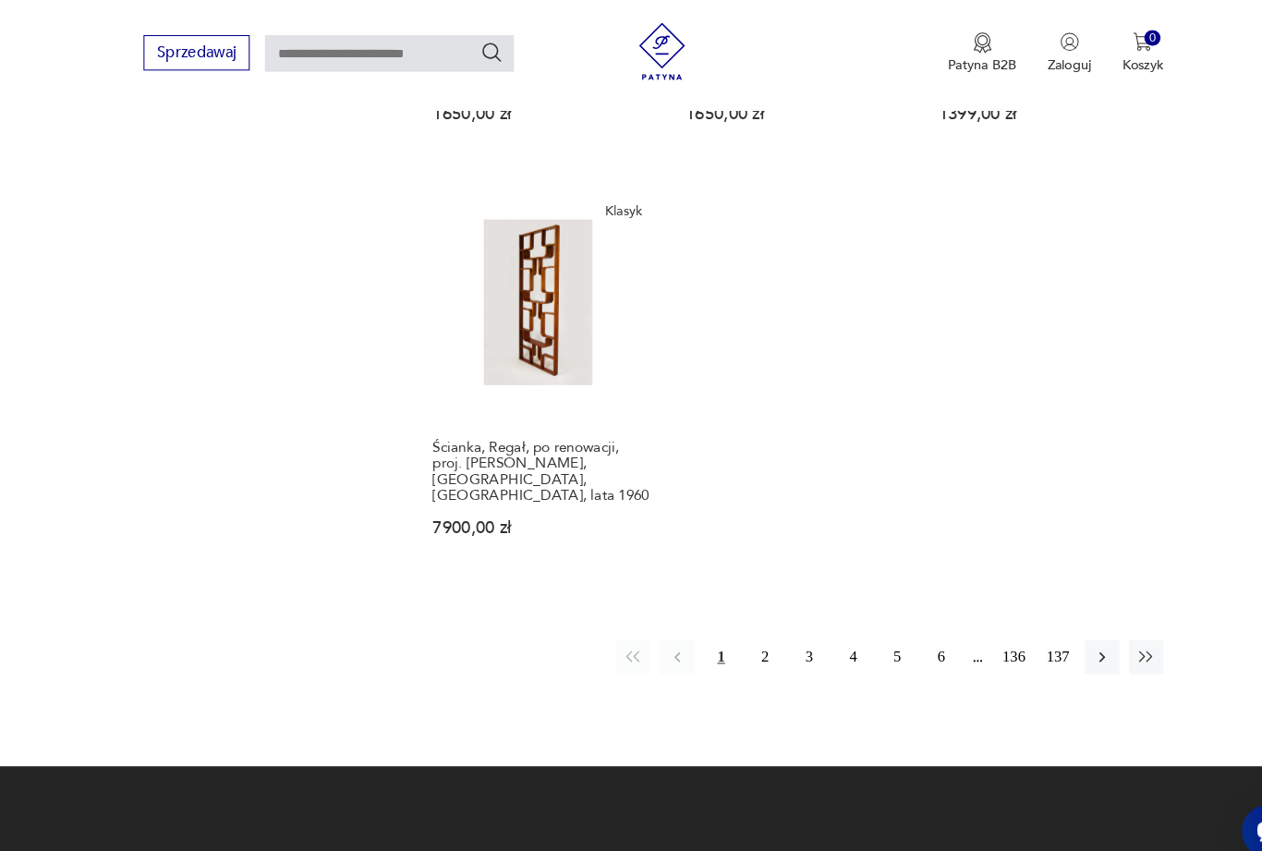
scroll to position [2224, 0]
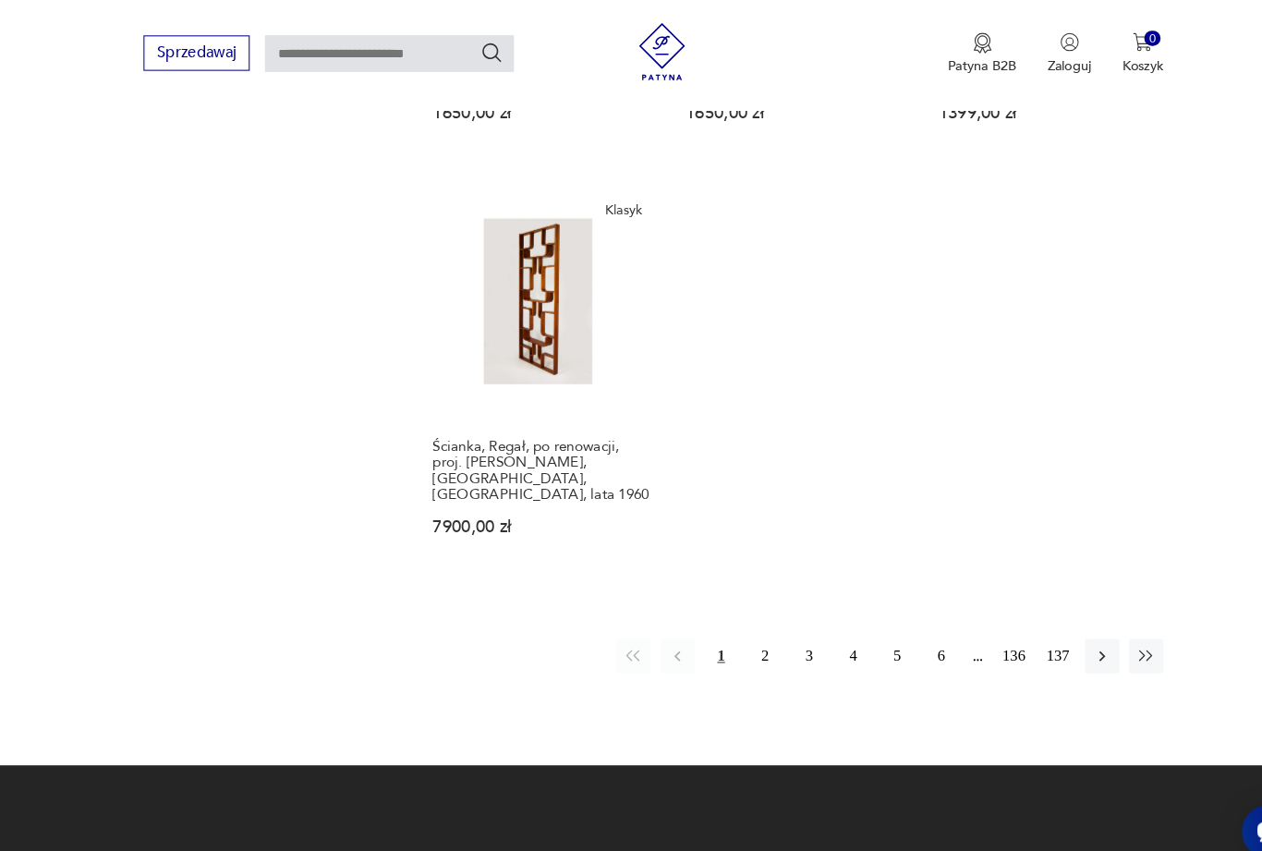
click at [745, 628] on button "2" at bounding box center [738, 633] width 33 height 33
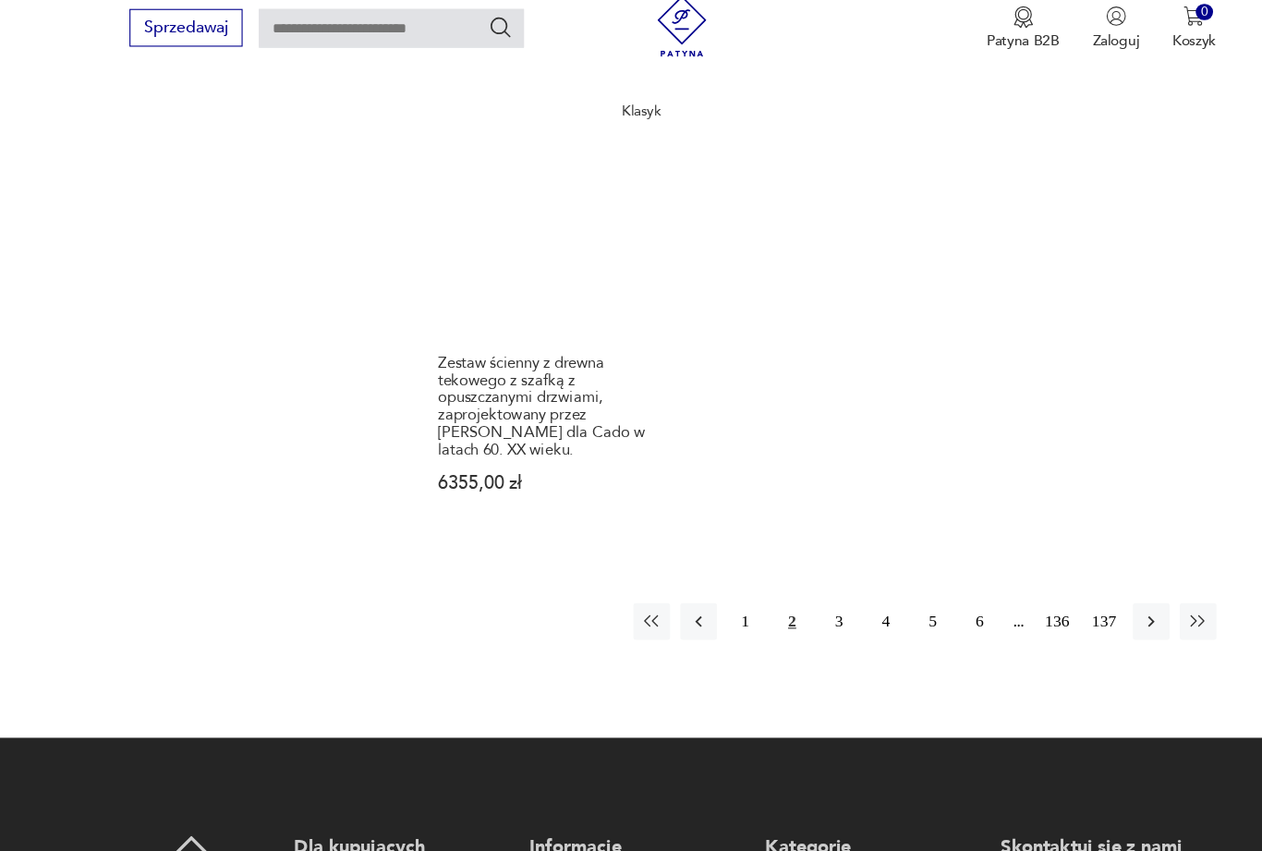
scroll to position [2350, 0]
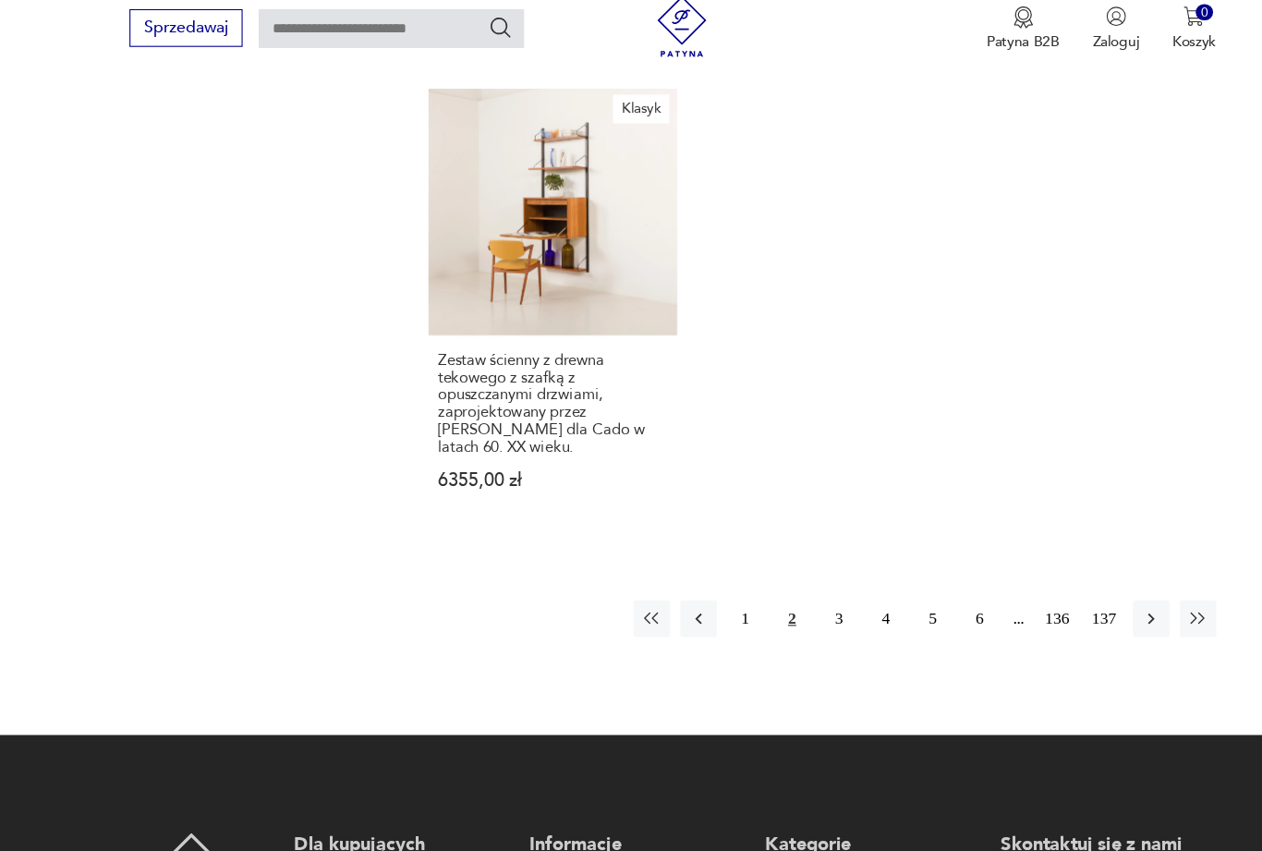
click at [765, 603] on button "3" at bounding box center [781, 586] width 33 height 33
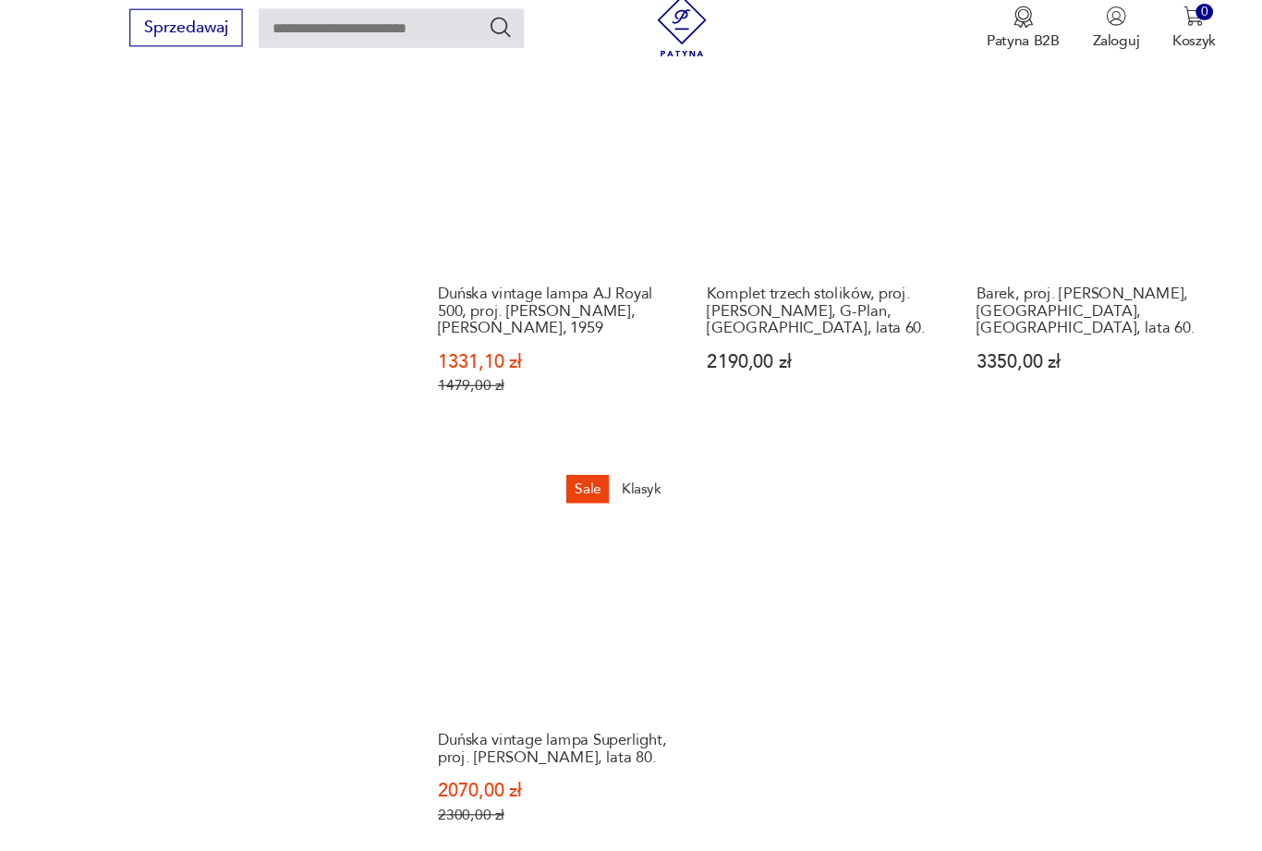
scroll to position [2054, 0]
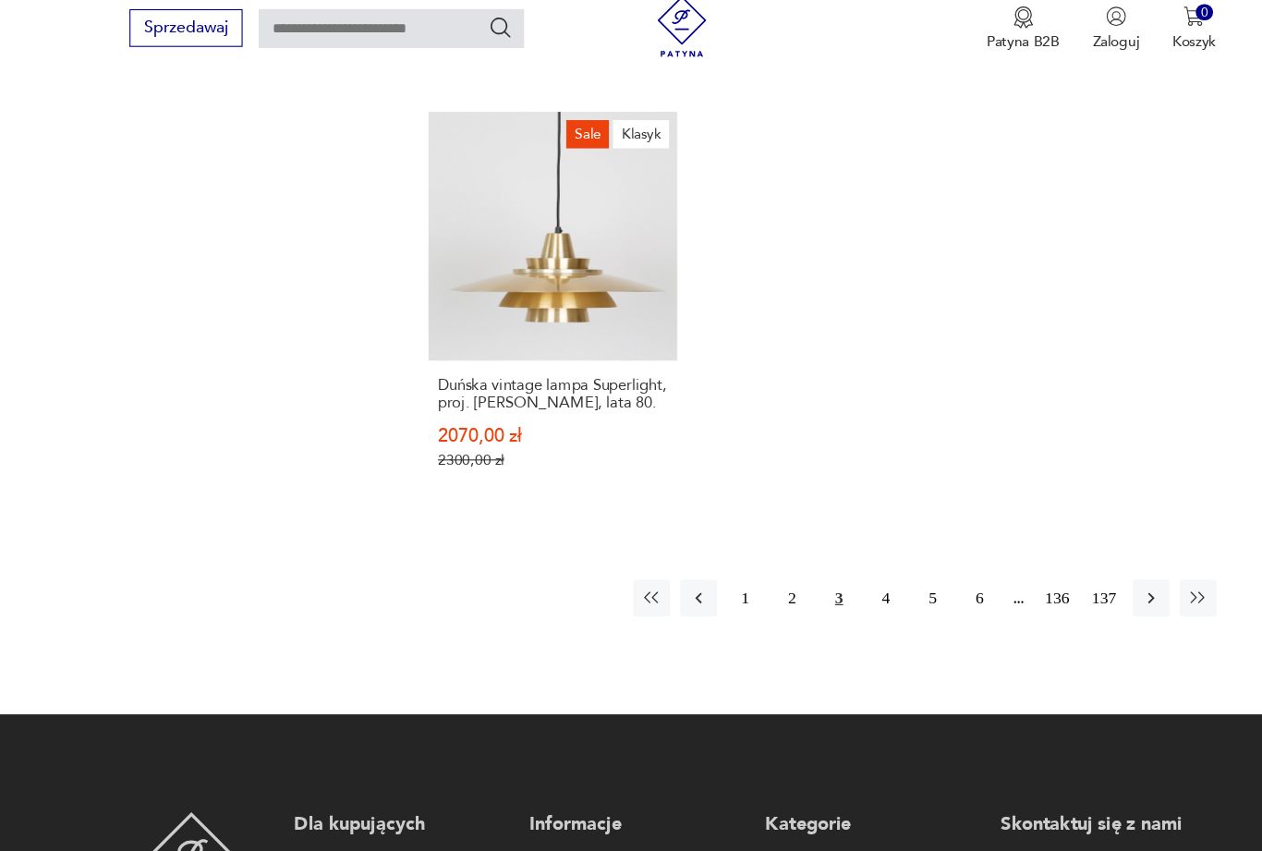
click at [811, 585] on button "4" at bounding box center [823, 567] width 33 height 33
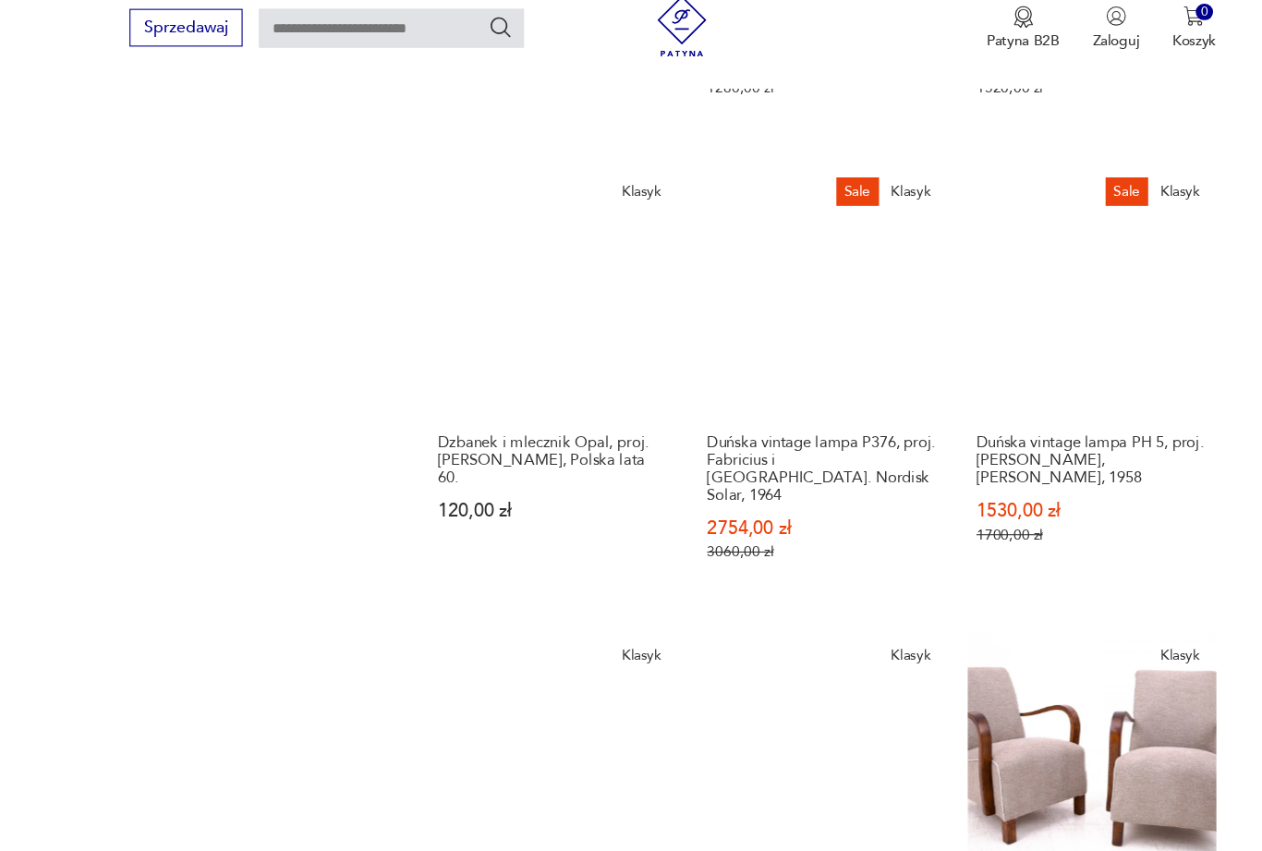
scroll to position [1467, 0]
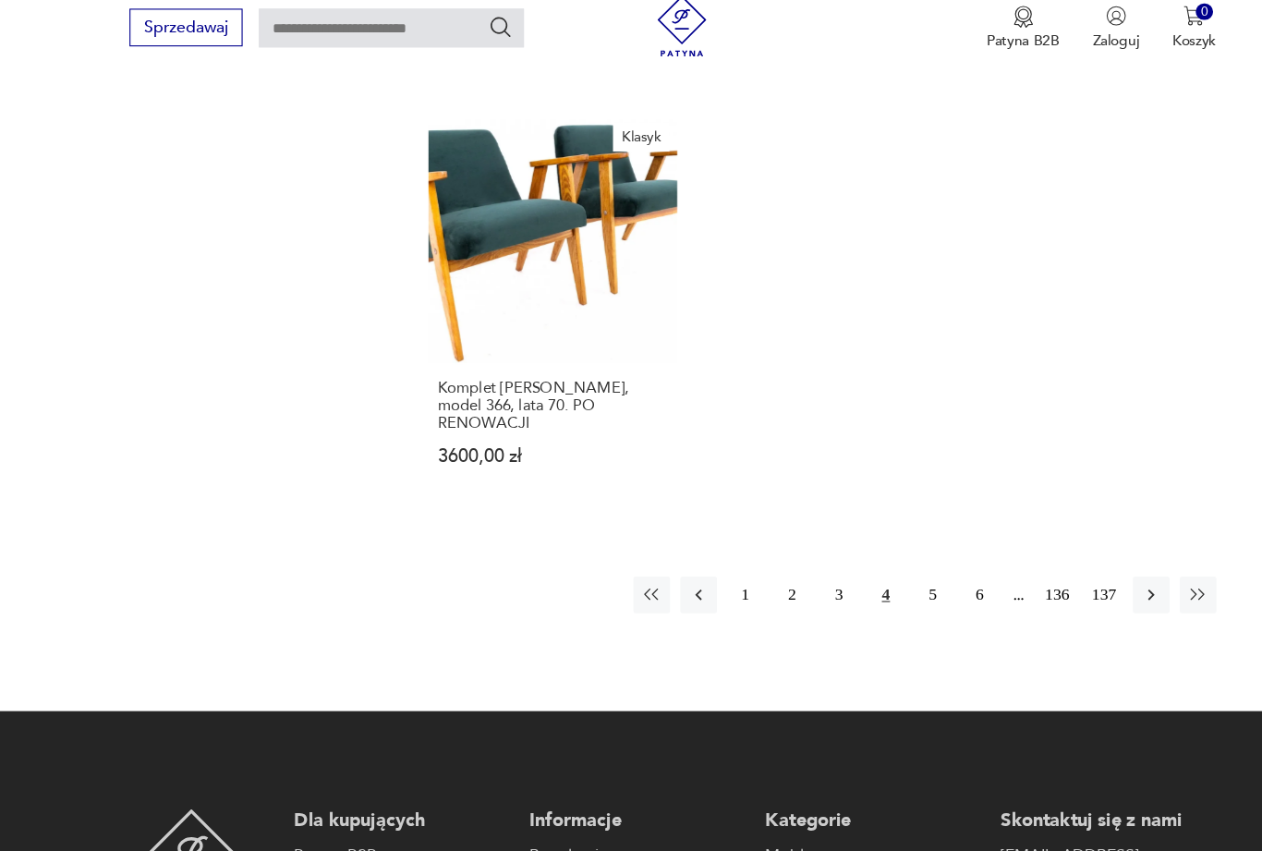
click at [854, 549] on button "5" at bounding box center [866, 565] width 33 height 33
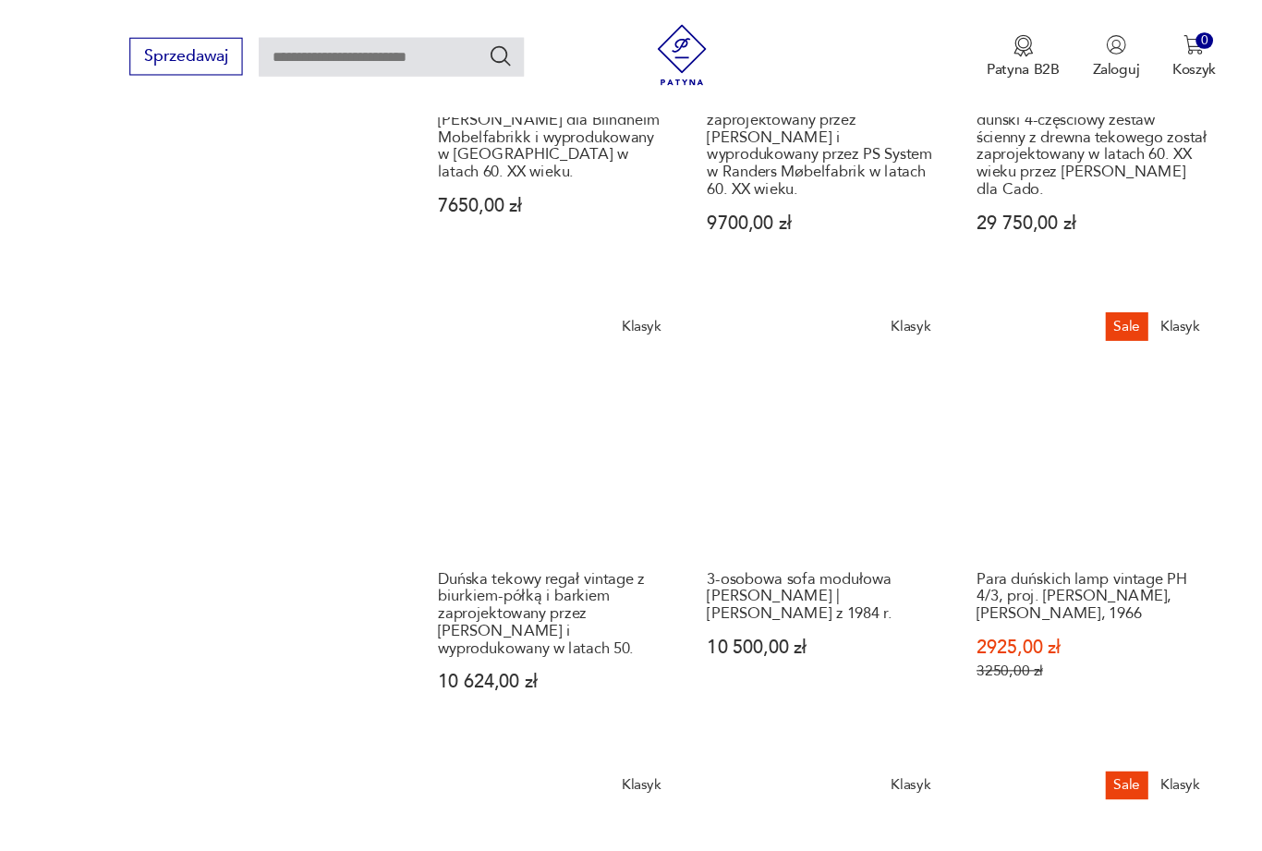
scroll to position [1399, 0]
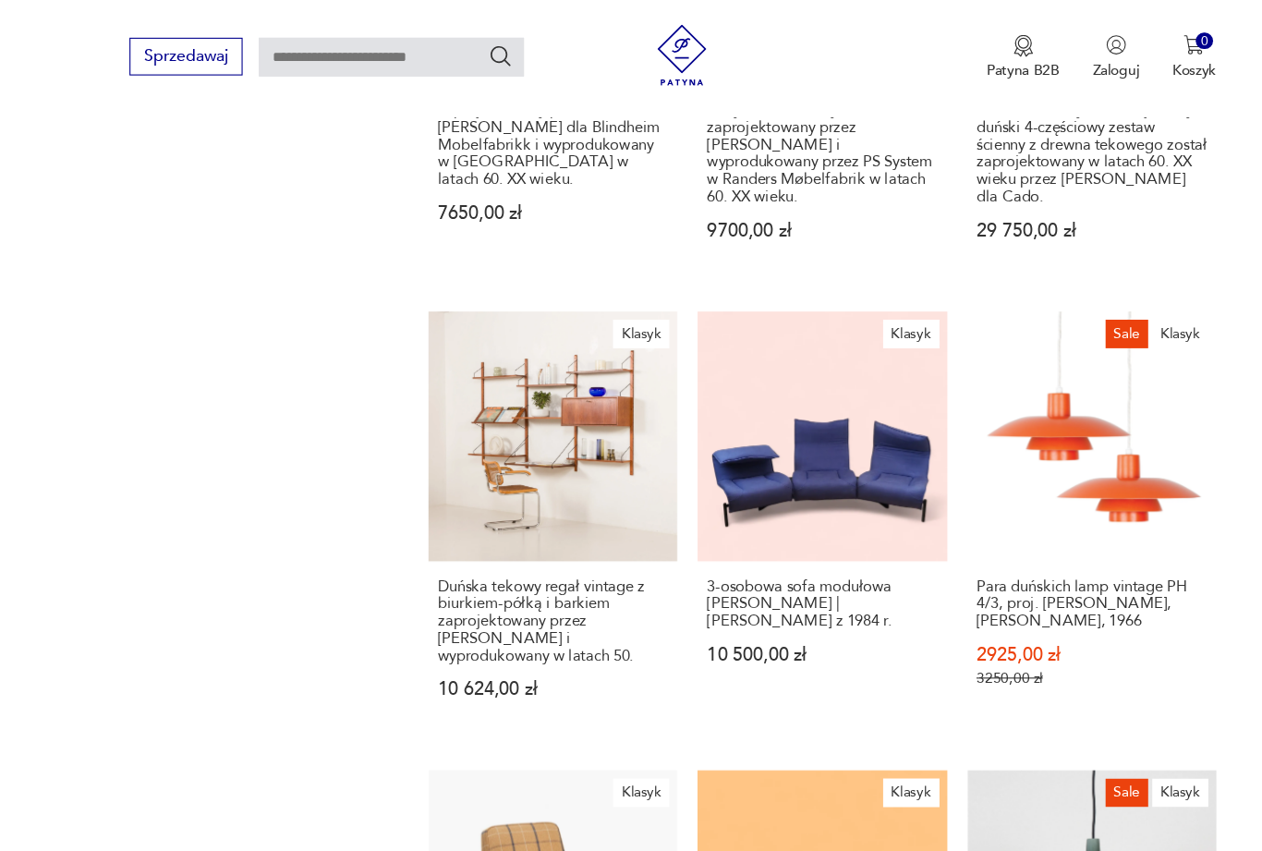
click at [508, 451] on link "Klasyk Duńska tekowy regał vintage z biurkiem-półką i barkiem zaprojektowany pr…" at bounding box center [521, 475] width 225 height 385
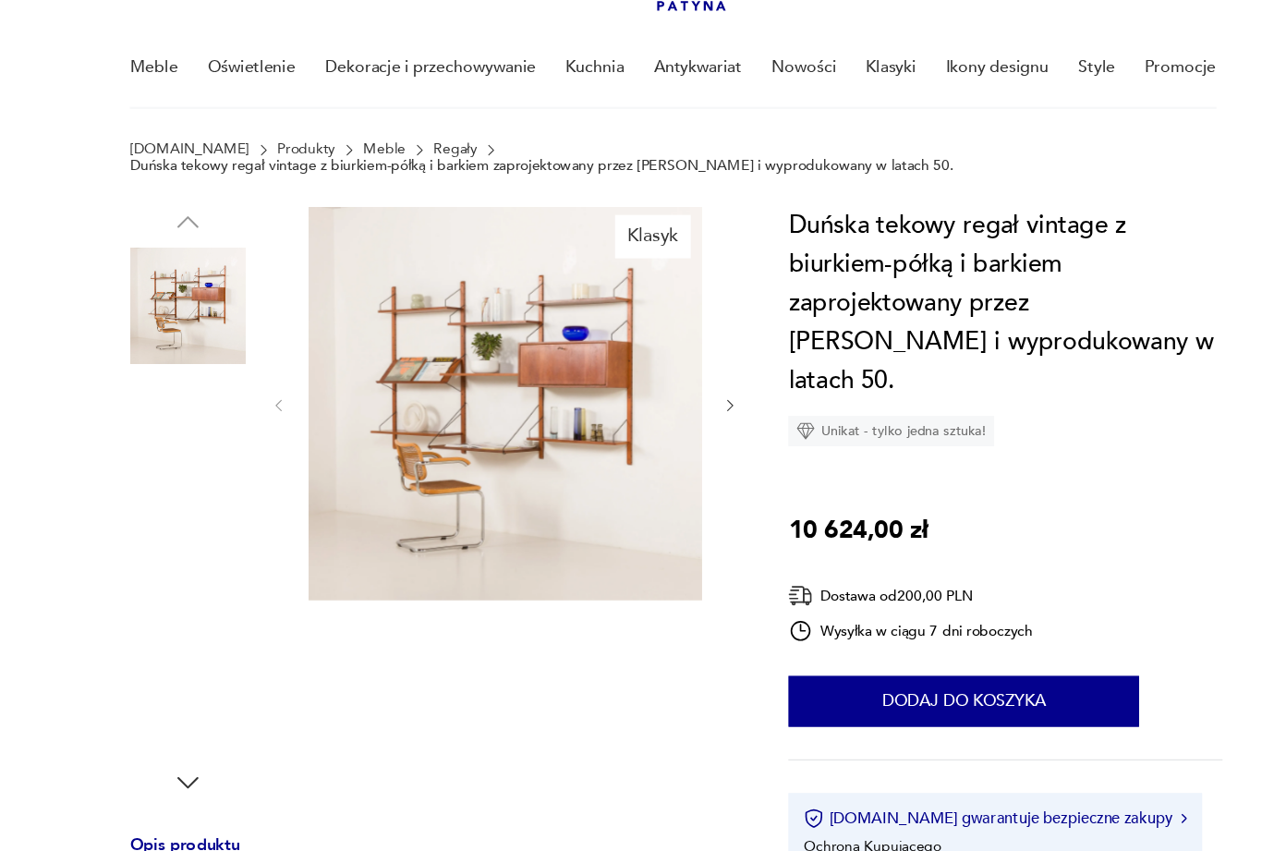
click at [195, 380] on img at bounding box center [191, 407] width 105 height 105
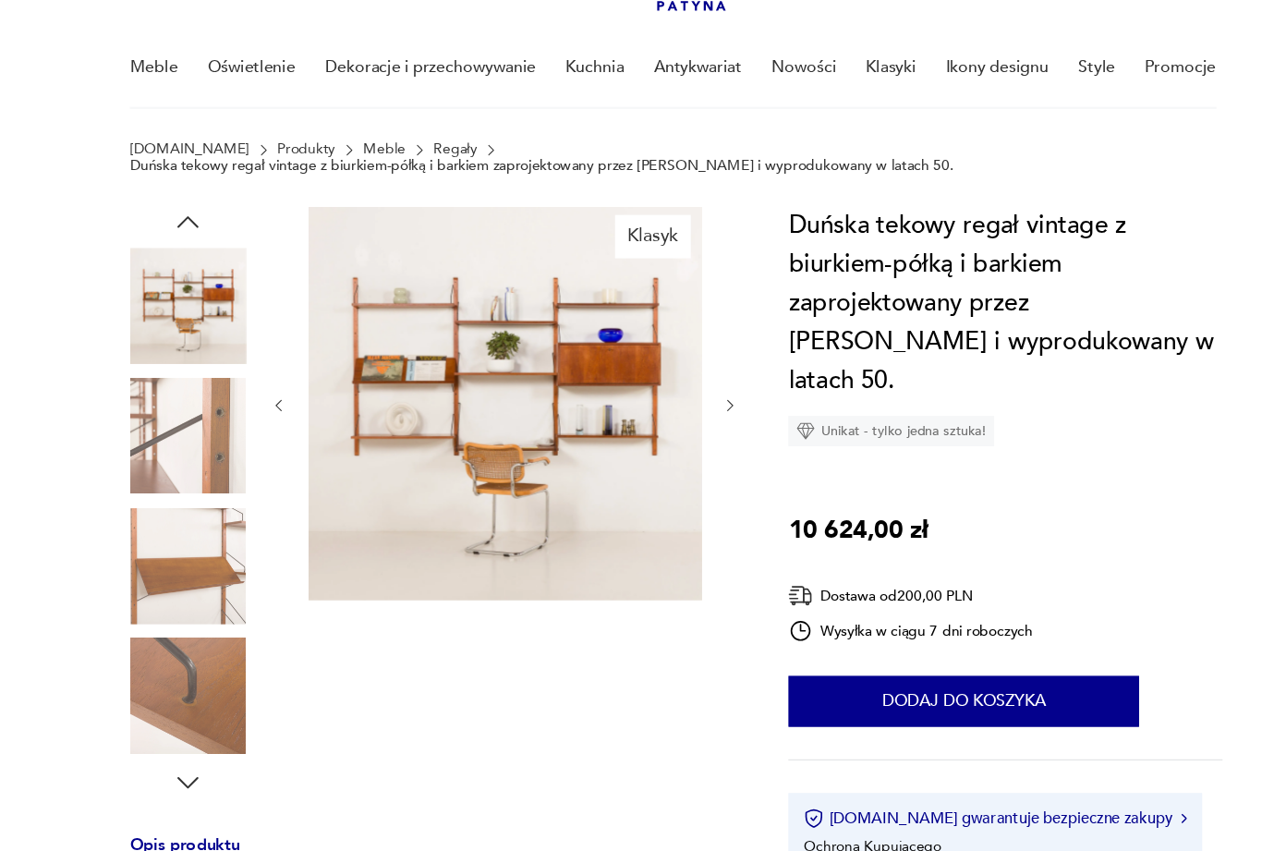
click at [200, 525] on img at bounding box center [191, 524] width 105 height 105
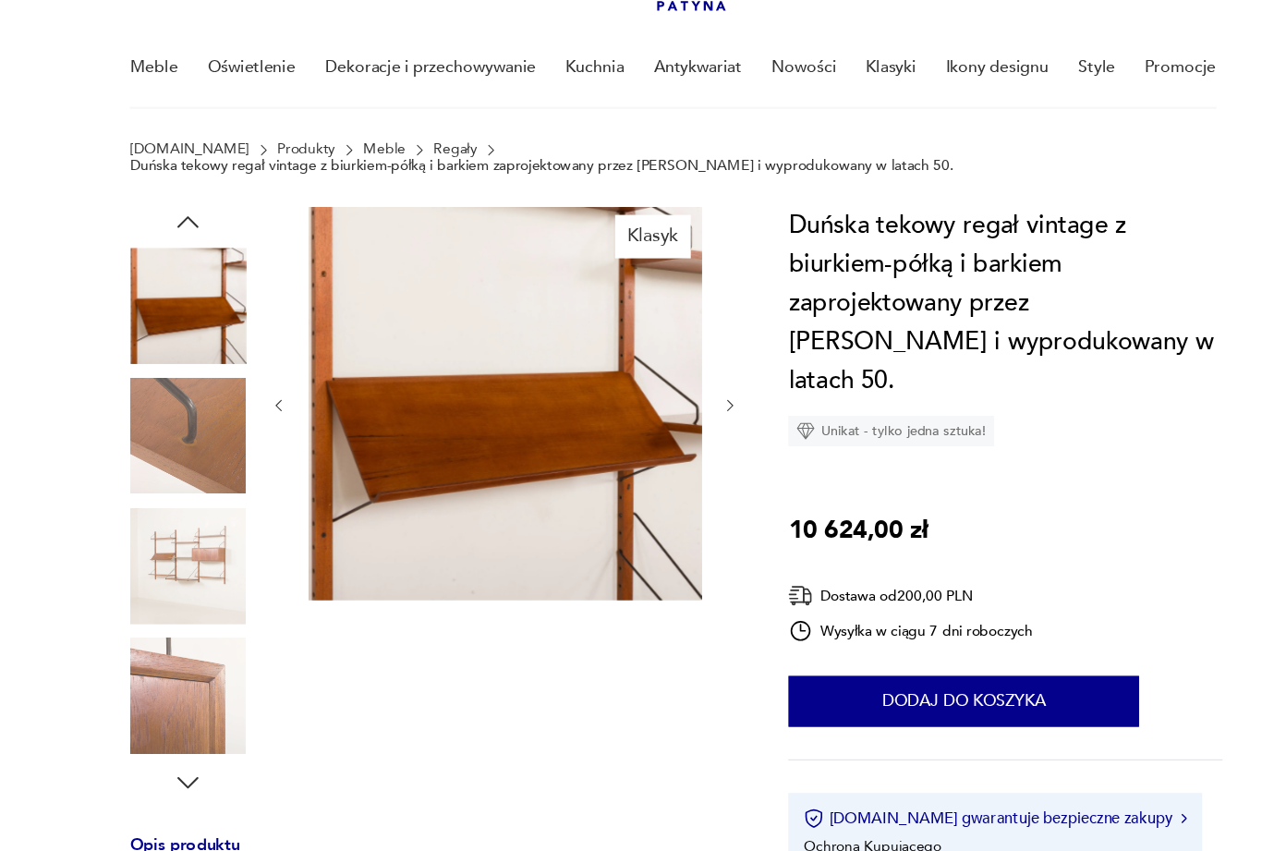
click at [176, 649] on img at bounding box center [191, 642] width 105 height 105
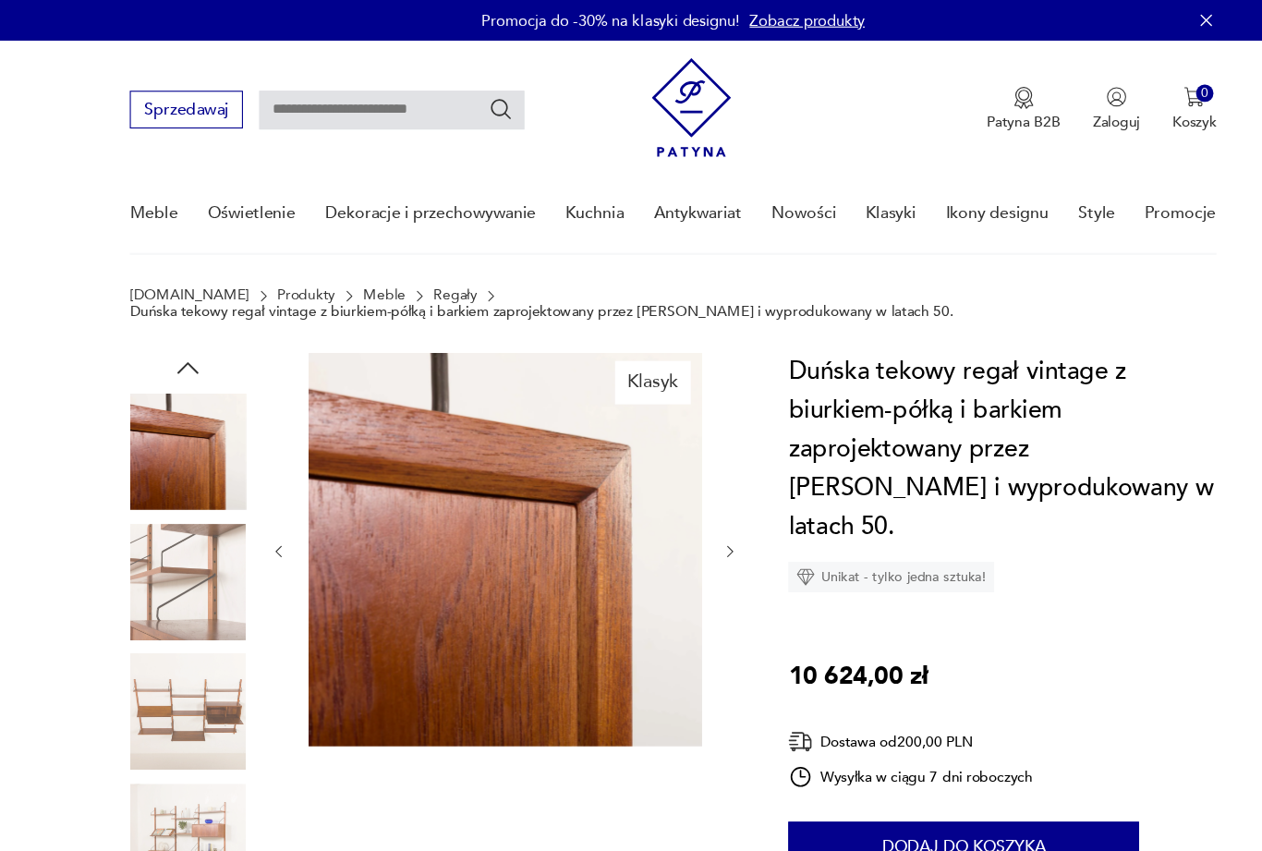
scroll to position [0, 0]
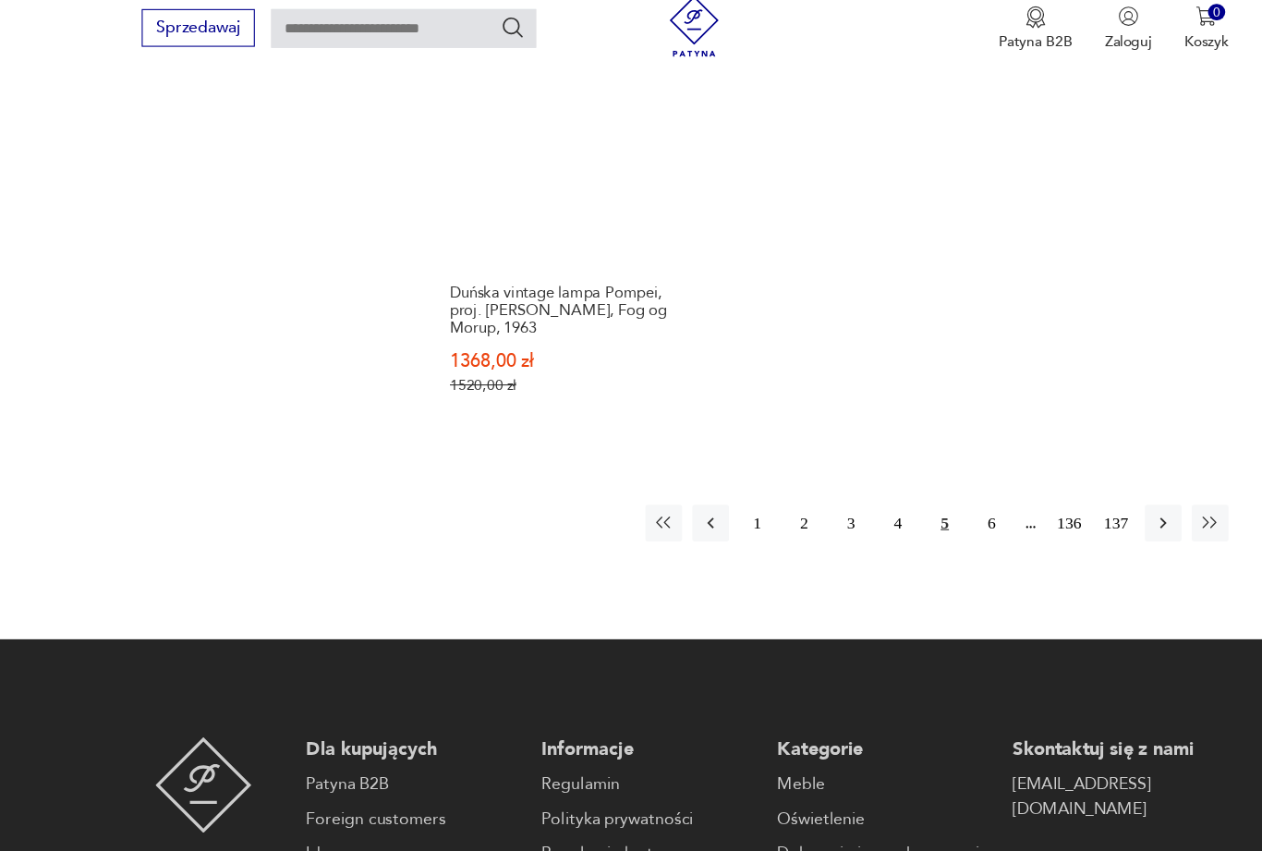
scroll to position [2522, 0]
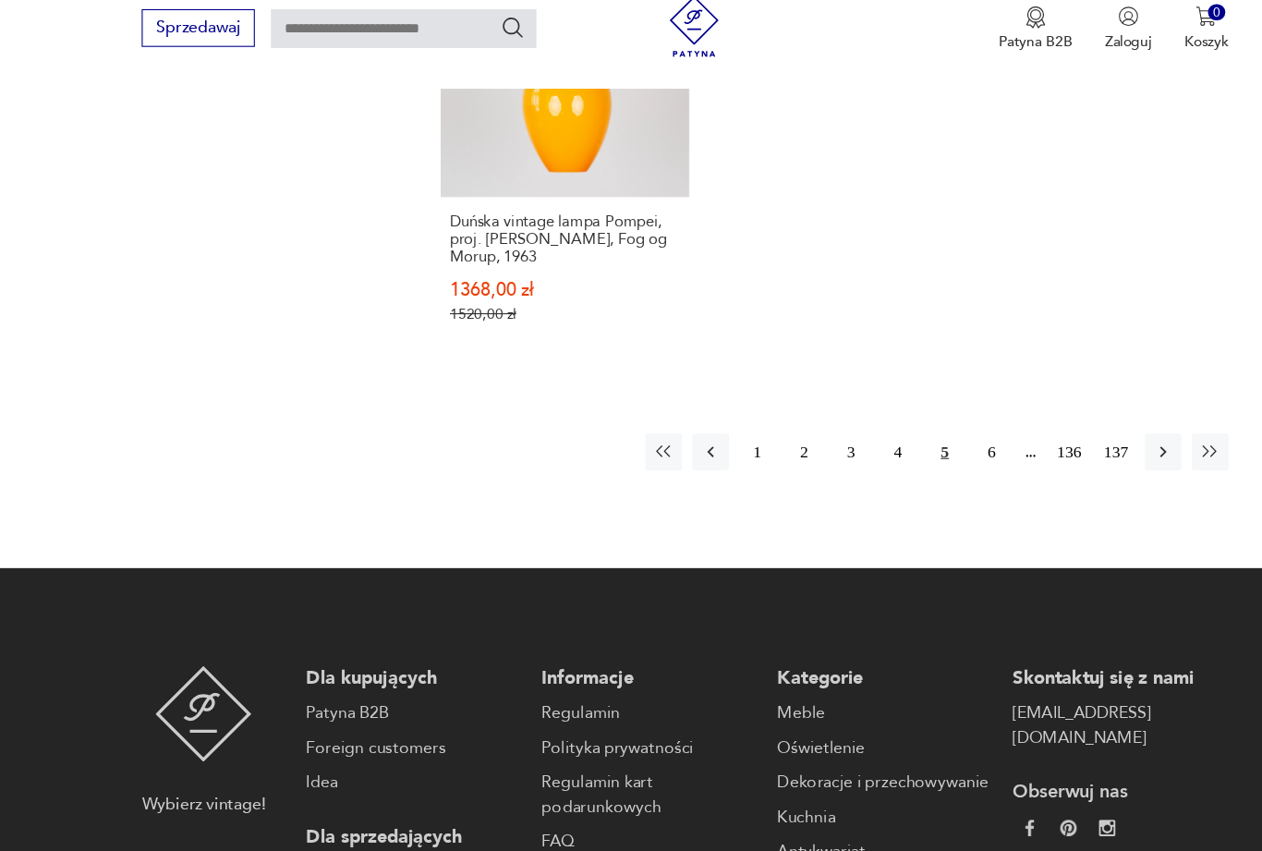
click at [898, 452] on button "6" at bounding box center [908, 434] width 33 height 33
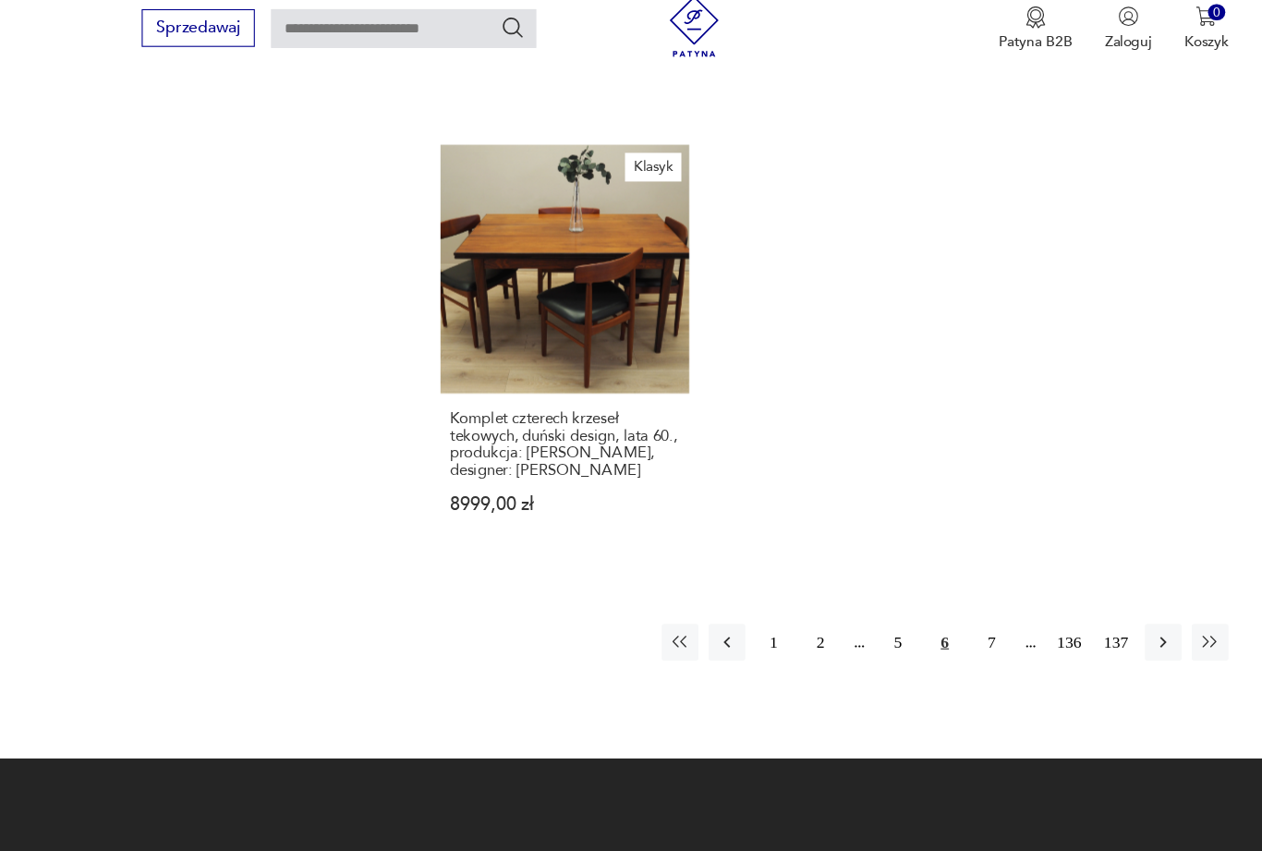
click at [909, 591] on button "7" at bounding box center [908, 607] width 33 height 33
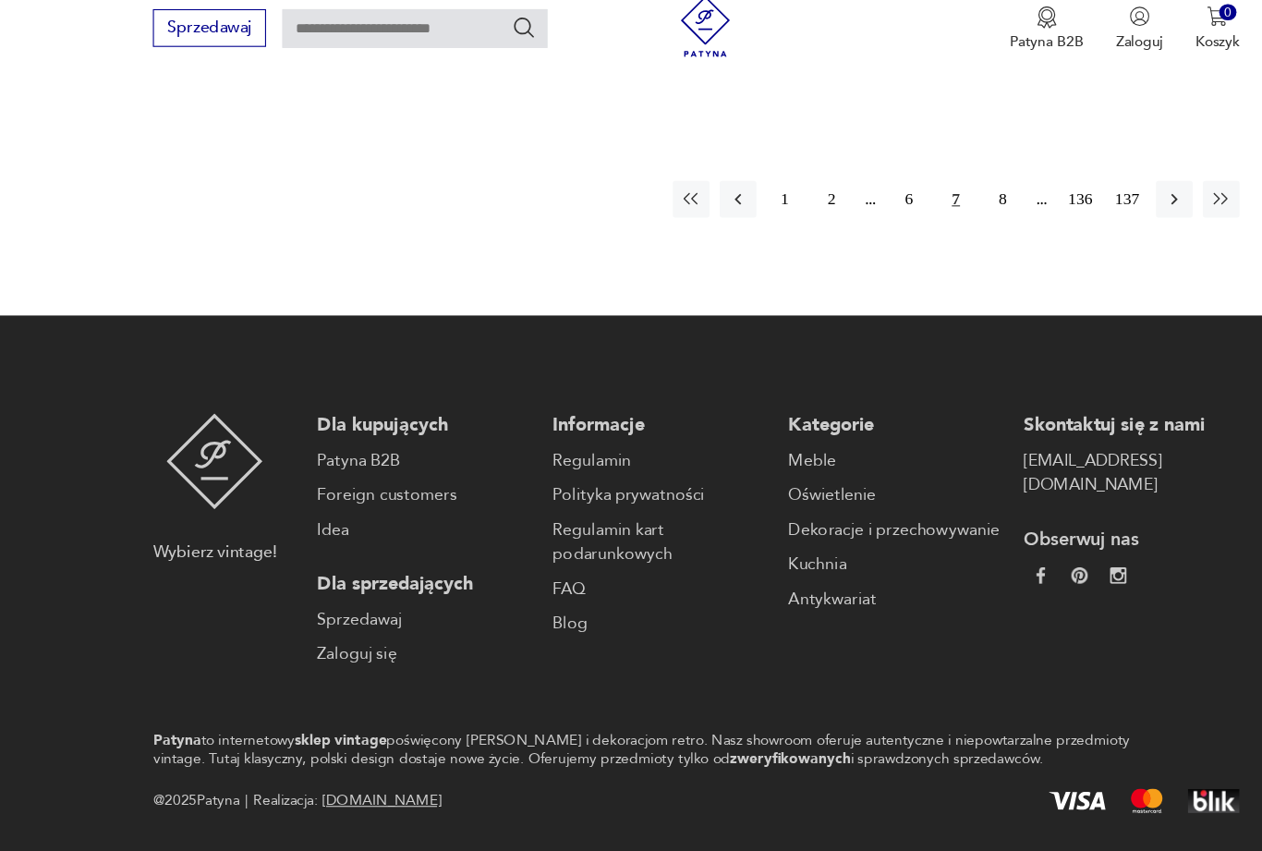
scroll to position [2601, 0]
